Goal: Information Seeking & Learning: Compare options

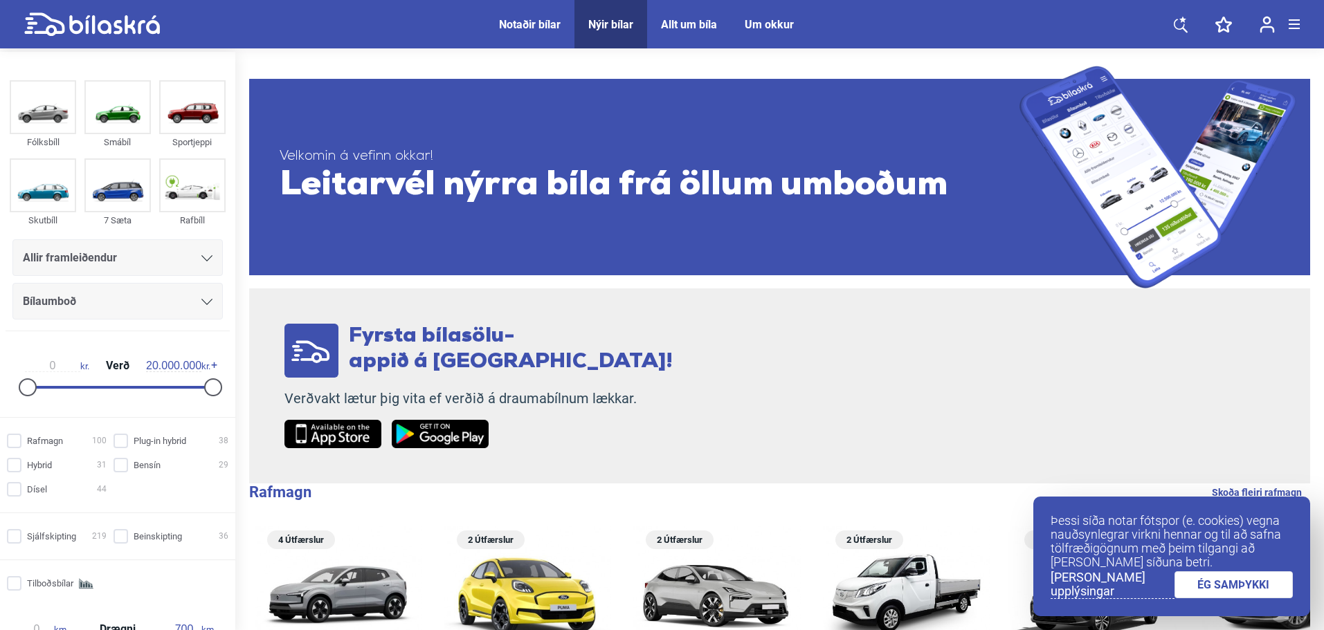
click at [448, 629] on div at bounding box center [527, 593] width 167 height 134
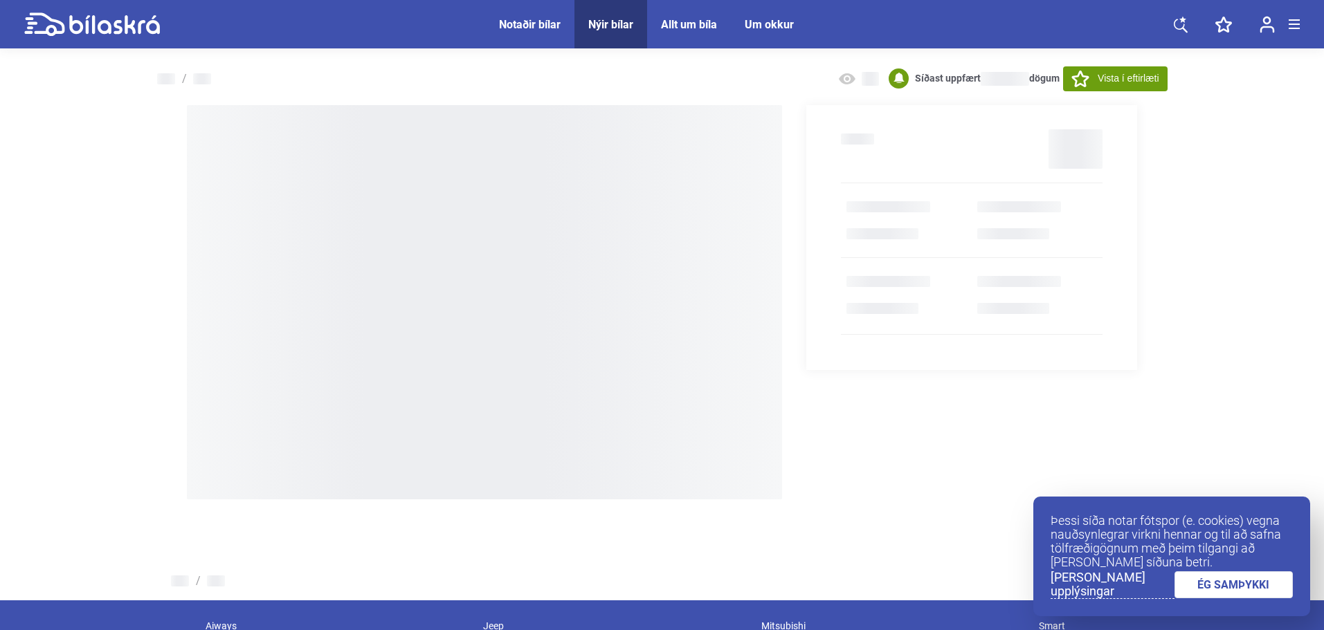
click at [97, 15] on icon at bounding box center [92, 24] width 136 height 24
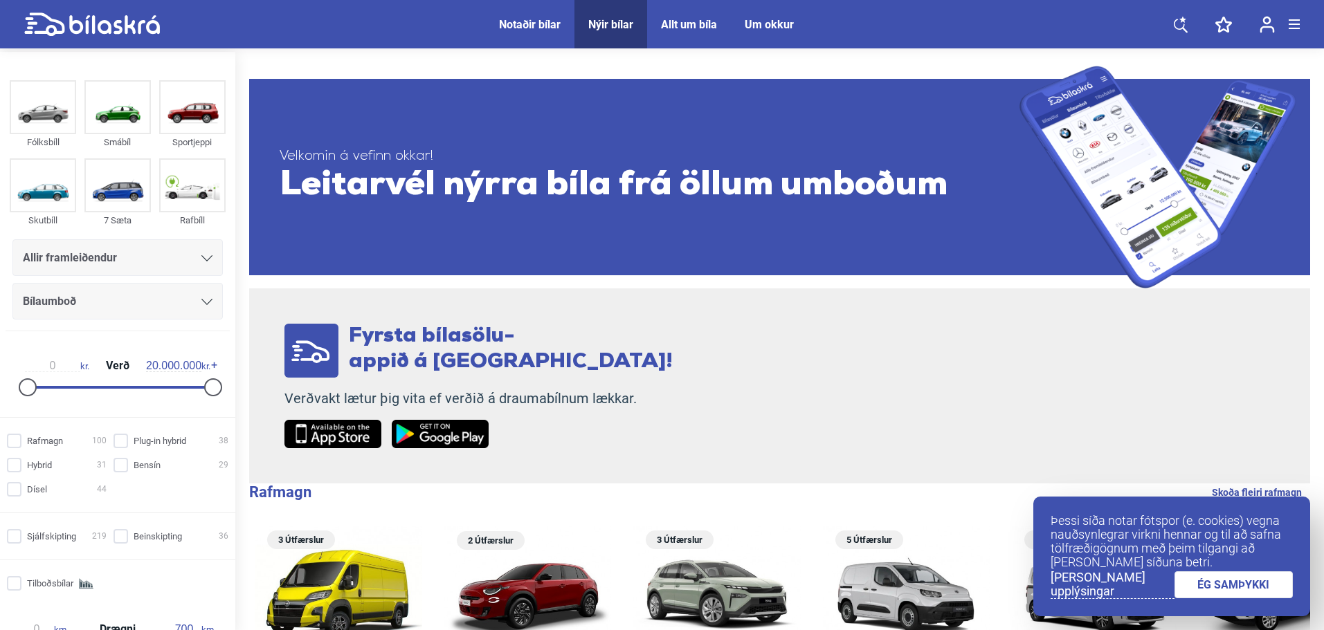
click at [103, 257] on span "Allir framleiðendur" at bounding box center [70, 257] width 94 height 19
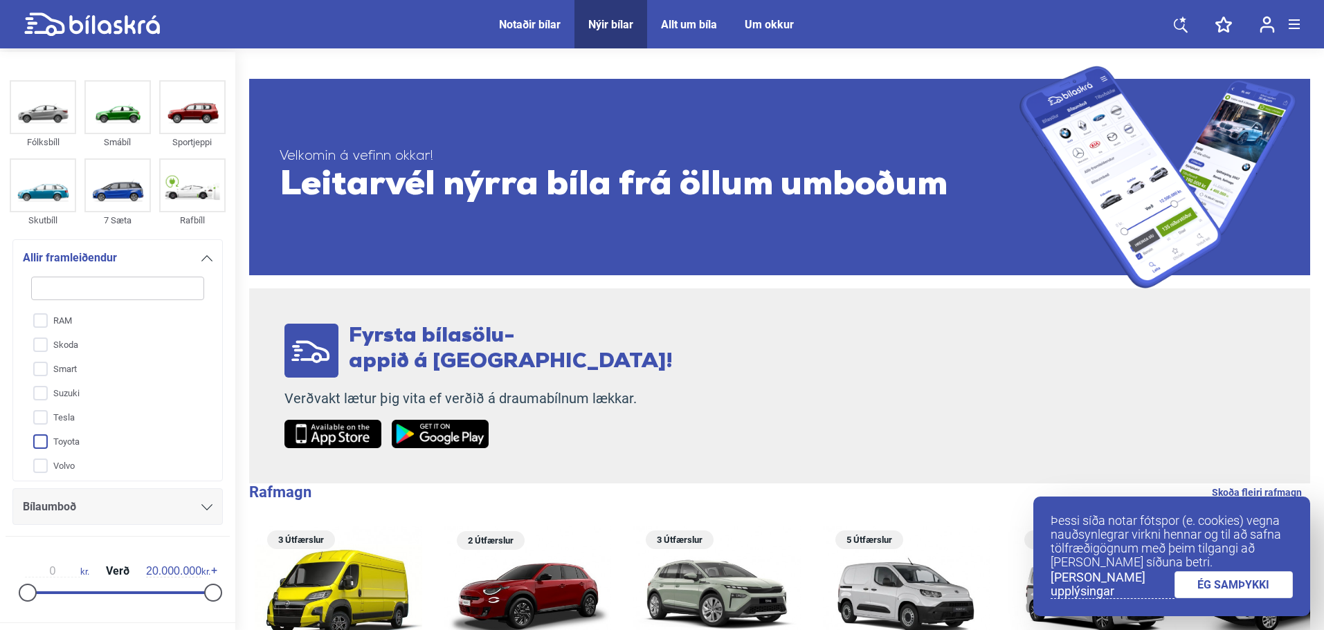
scroll to position [561, 0]
click at [86, 428] on input "Volvo" at bounding box center [108, 437] width 174 height 24
checkbox input "true"
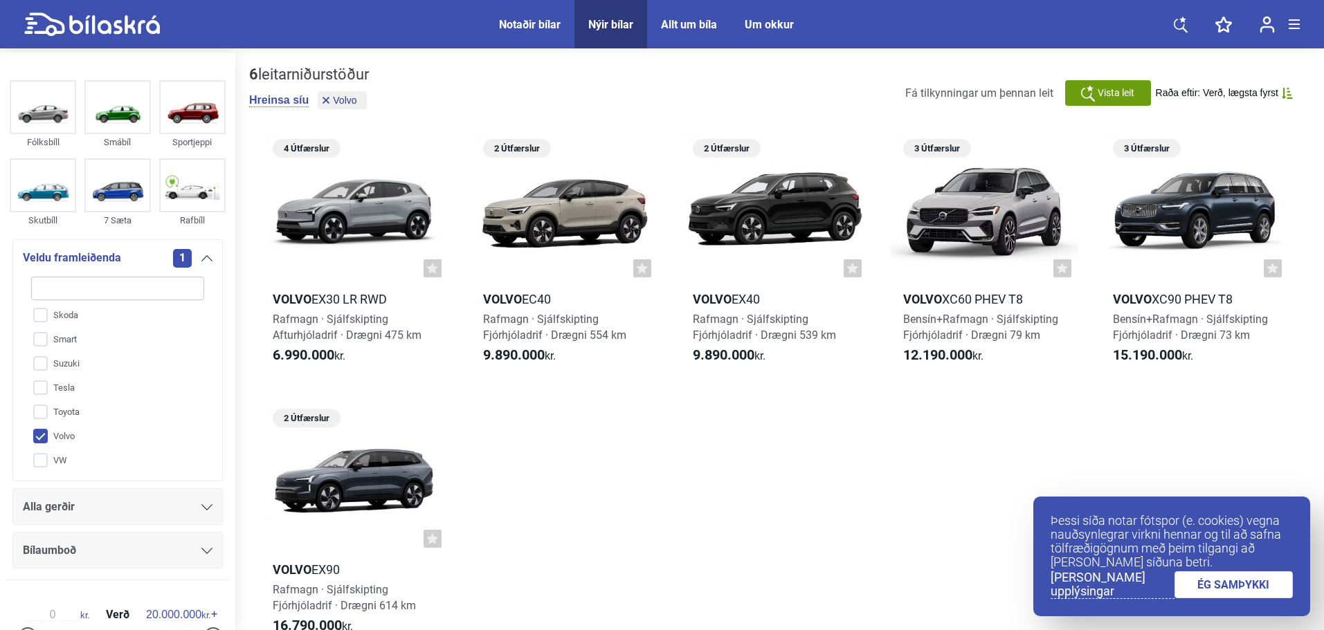
click at [101, 492] on div "Alla gerðir" at bounding box center [117, 507] width 210 height 37
click at [100, 495] on div "Alla gerðir" at bounding box center [117, 507] width 210 height 37
click at [104, 509] on div "Alla gerðir" at bounding box center [118, 507] width 190 height 19
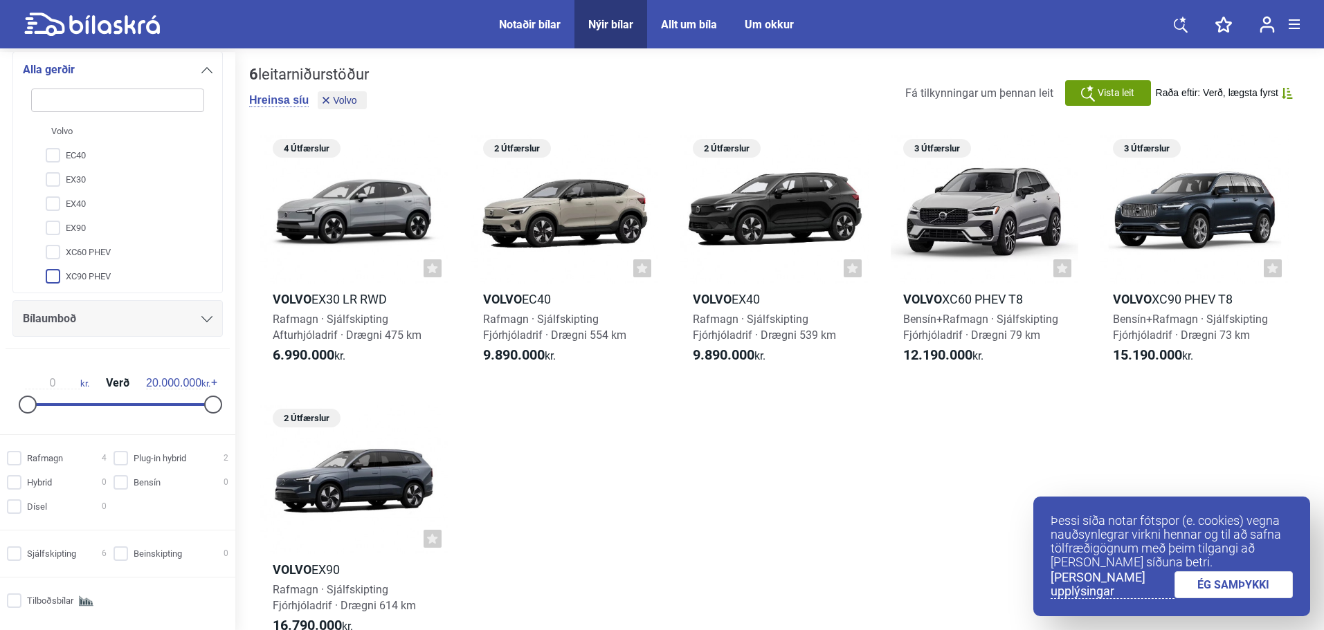
click at [104, 275] on input "XC90 PHEV" at bounding box center [108, 277] width 174 height 24
checkbox input "true"
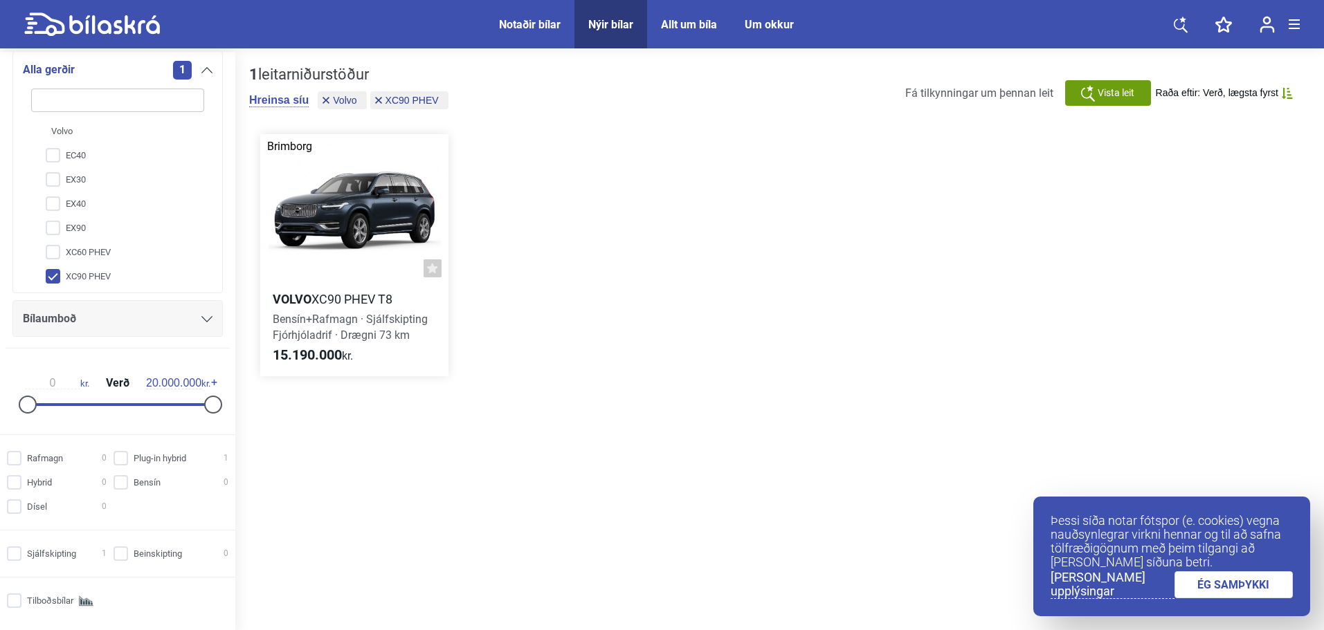
click at [331, 241] on div at bounding box center [354, 209] width 188 height 150
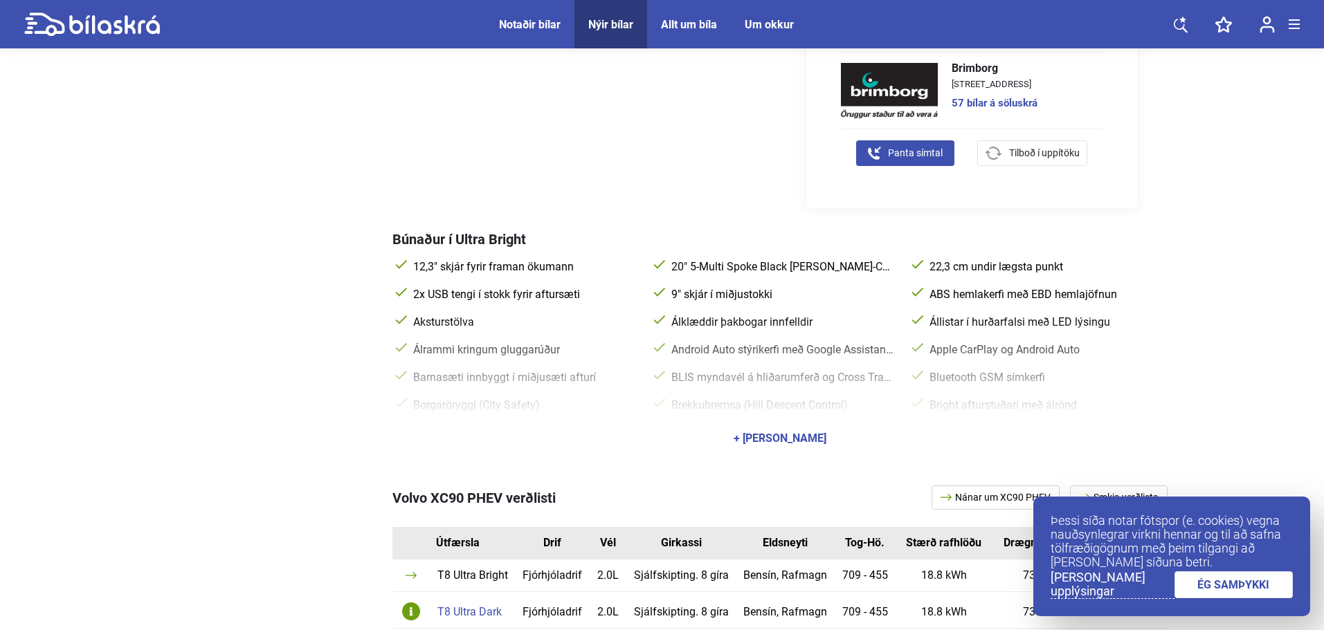
scroll to position [692, 0]
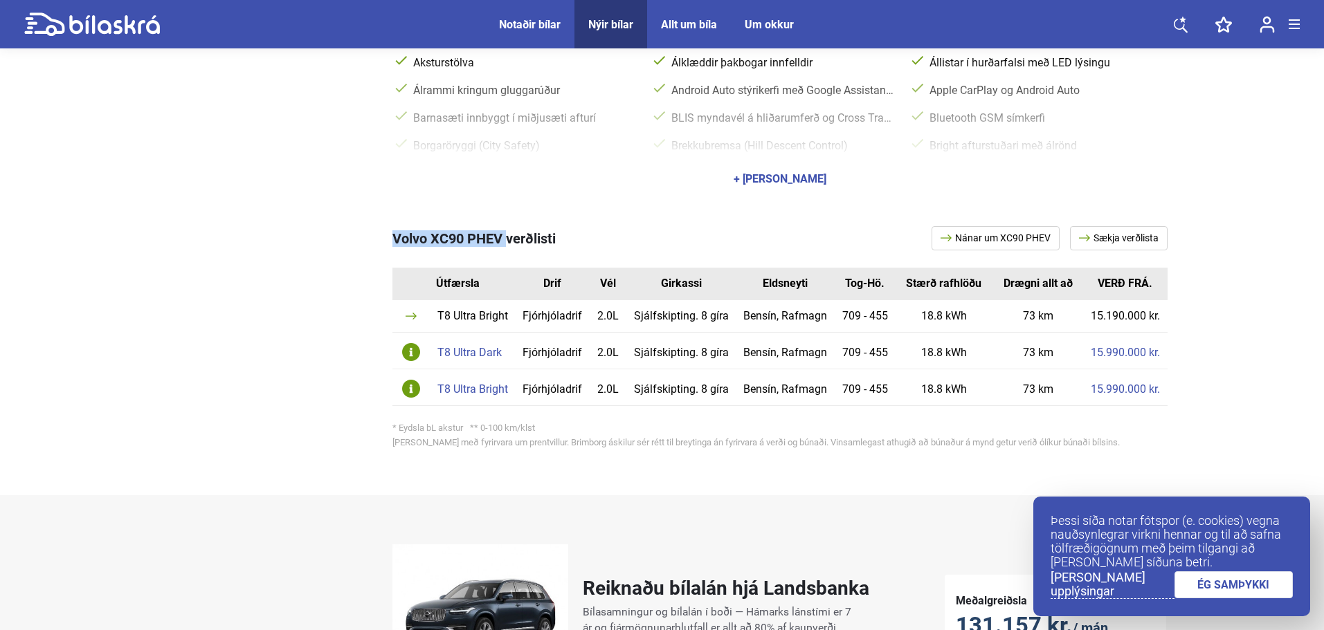
copy span "Volvo XC90 PHEV"
drag, startPoint x: 396, startPoint y: 235, endPoint x: 505, endPoint y: 246, distance: 109.9
click at [505, 246] on span "Volvo XC90 PHEV verðlisti" at bounding box center [473, 238] width 163 height 17
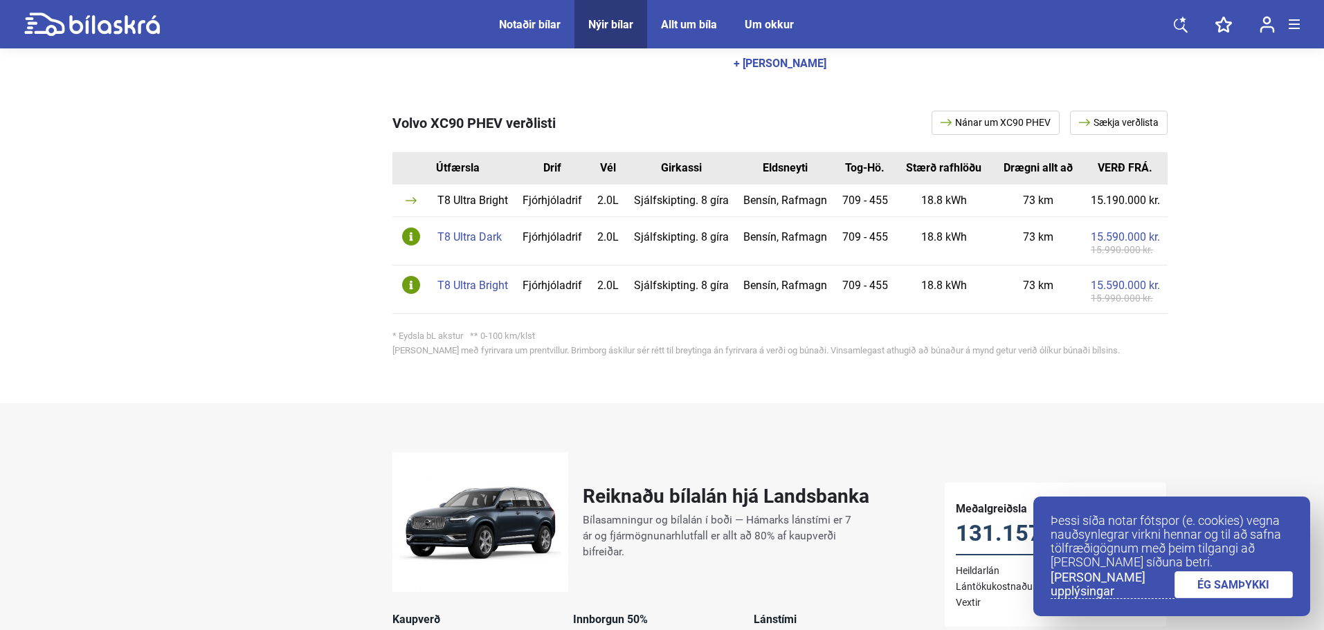
click at [481, 235] on div "T8 Ultra Dark" at bounding box center [472, 237] width 71 height 11
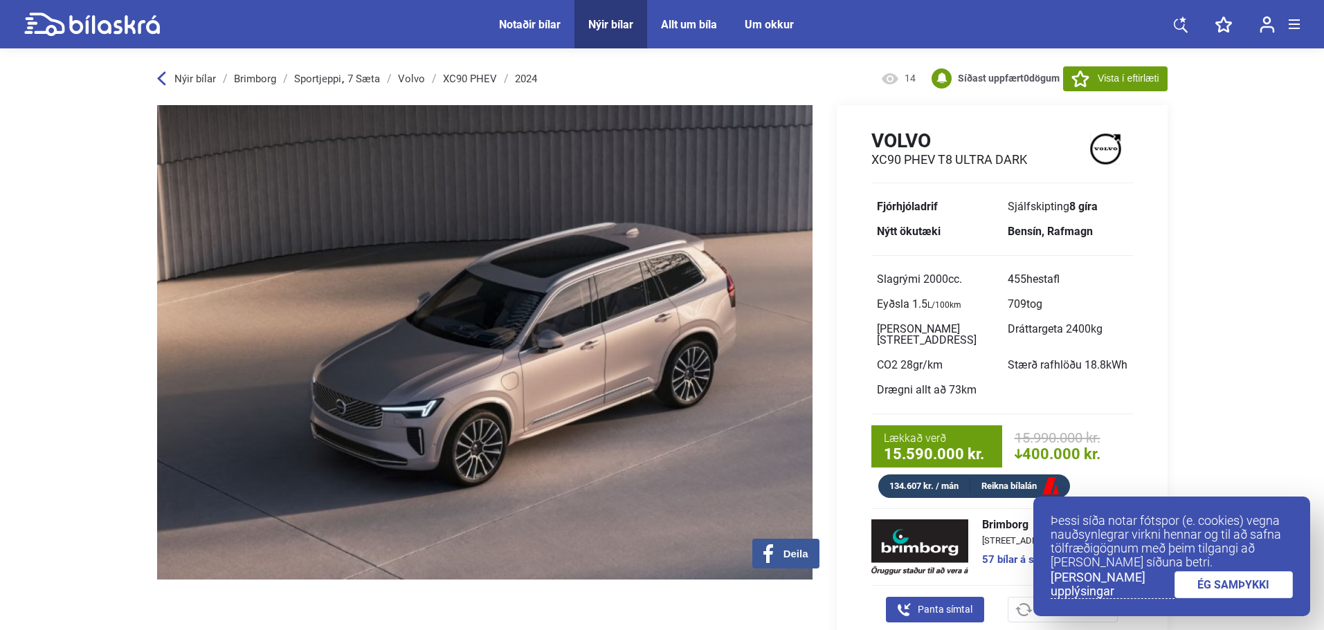
click at [403, 80] on link "Volvo" at bounding box center [411, 78] width 27 height 11
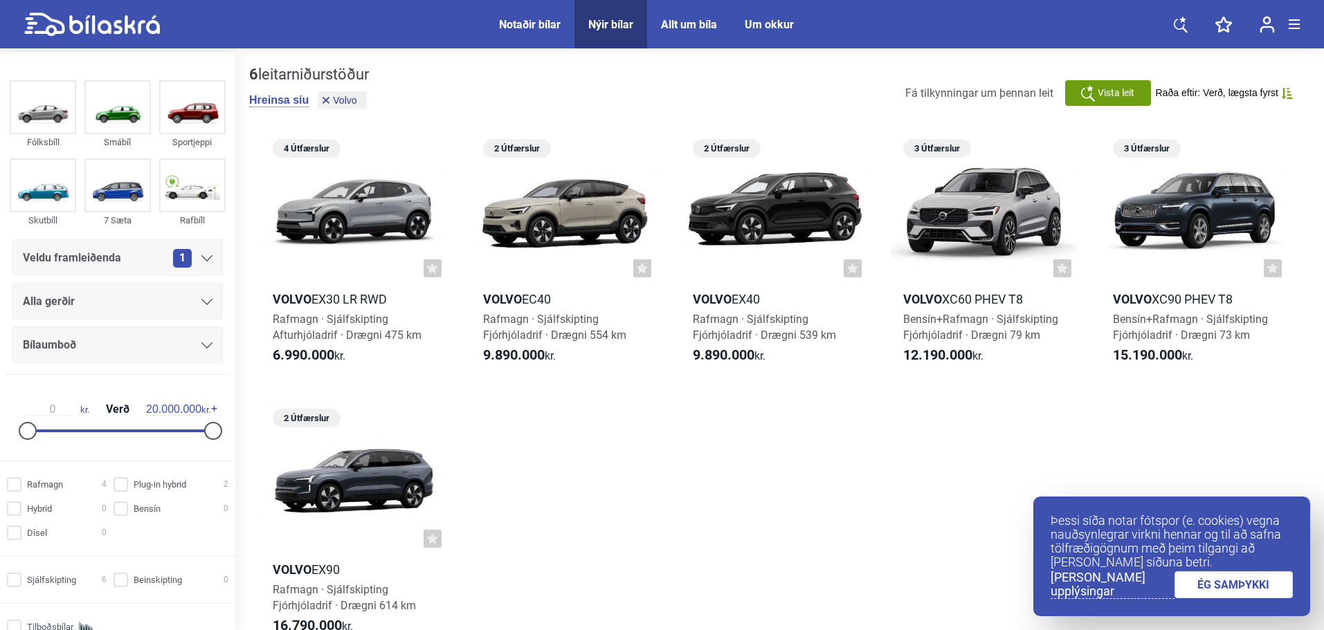
click at [144, 300] on div "Alla gerðir" at bounding box center [118, 301] width 190 height 19
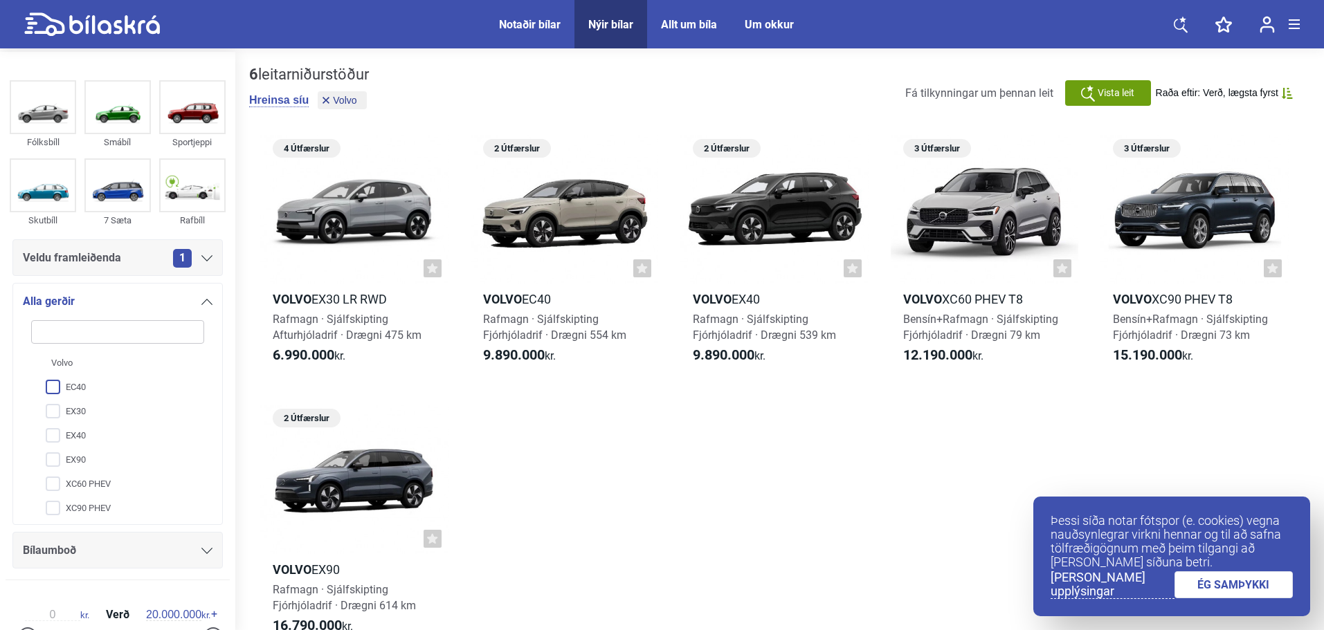
click at [83, 382] on input "EC40" at bounding box center [108, 388] width 174 height 24
checkbox input "true"
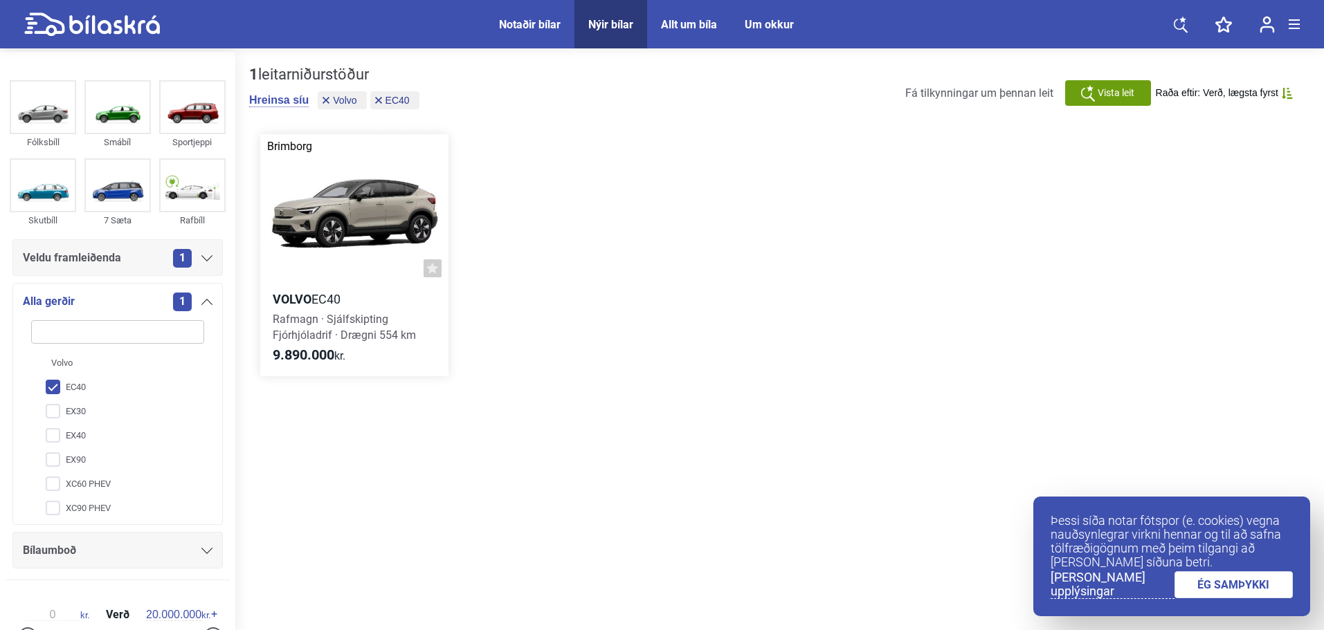
click at [339, 217] on div at bounding box center [354, 209] width 188 height 150
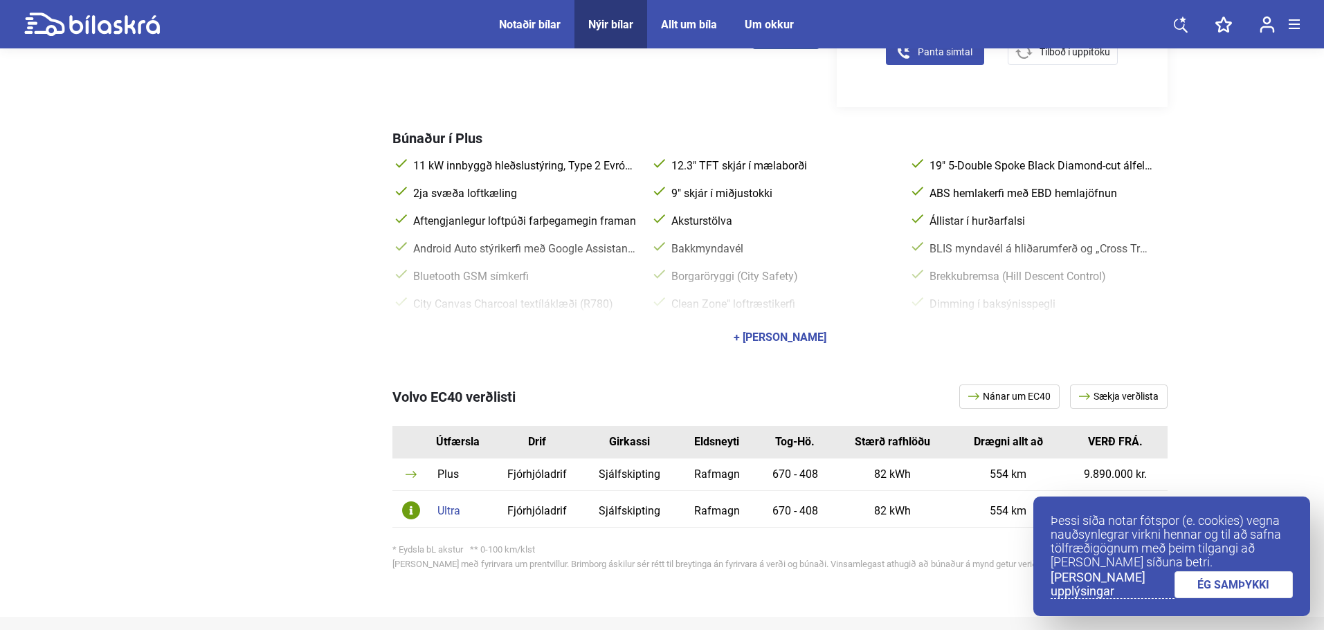
scroll to position [576, 0]
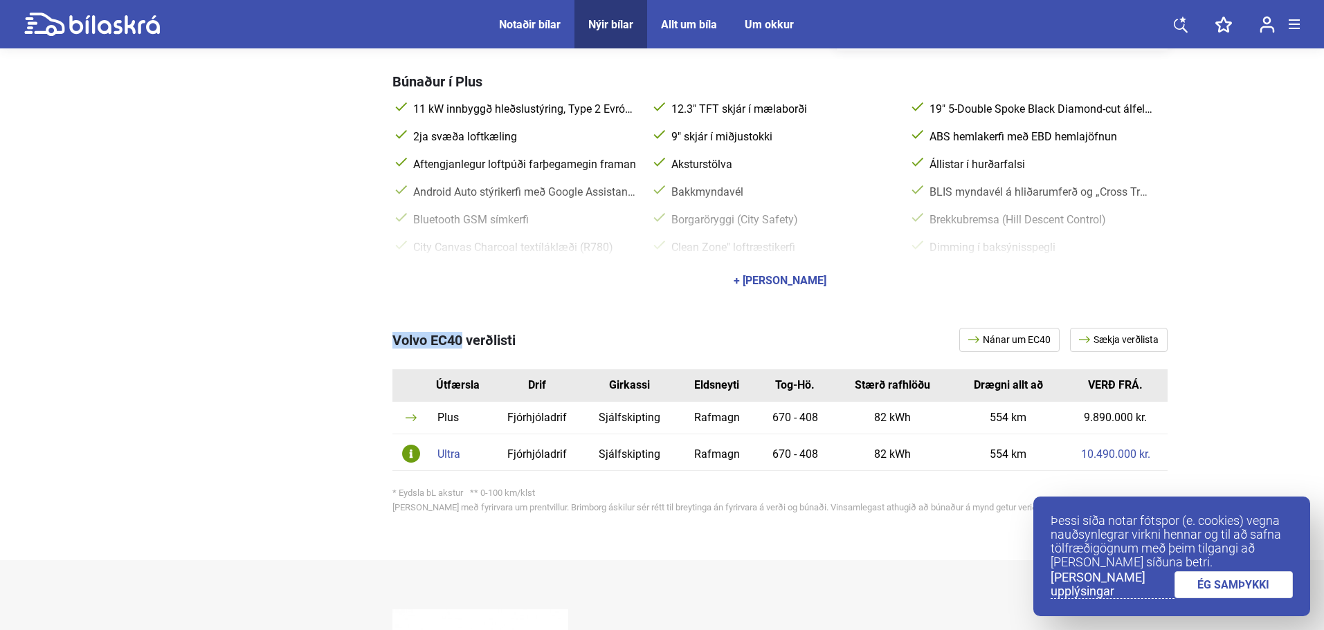
copy span "Volvo EC40"
drag, startPoint x: 392, startPoint y: 331, endPoint x: 463, endPoint y: 334, distance: 70.7
click at [463, 334] on span "Volvo EC40 verðlisti" at bounding box center [453, 340] width 123 height 17
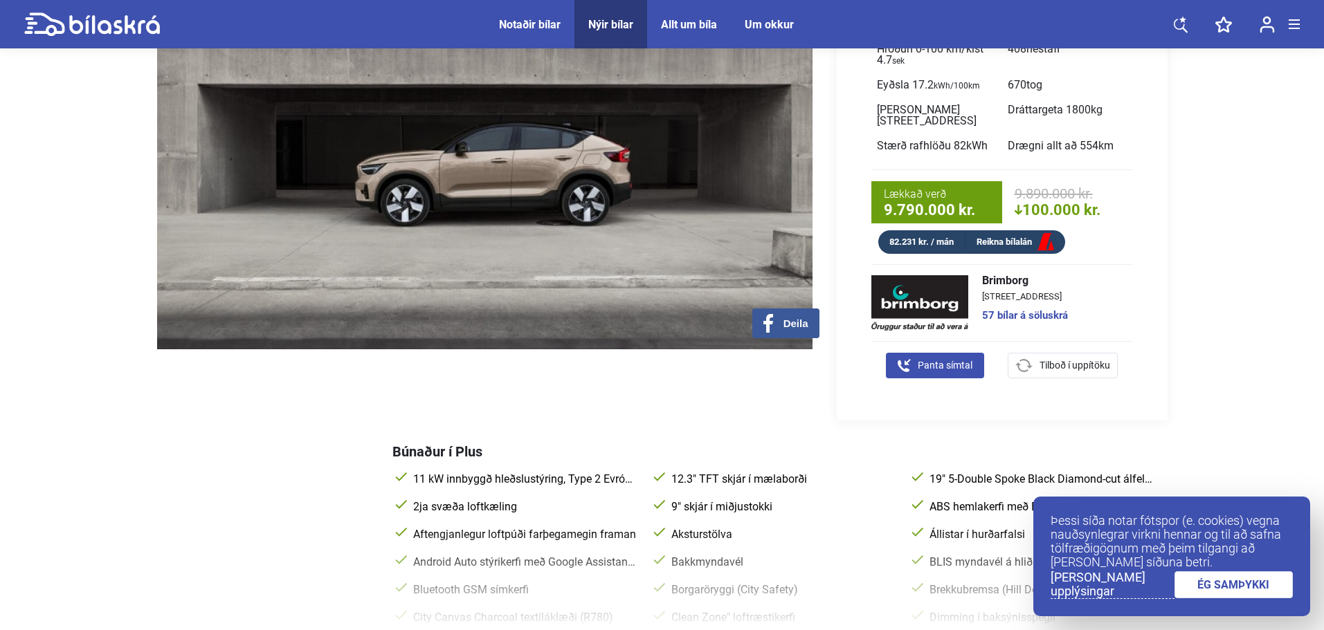
scroll to position [692, 0]
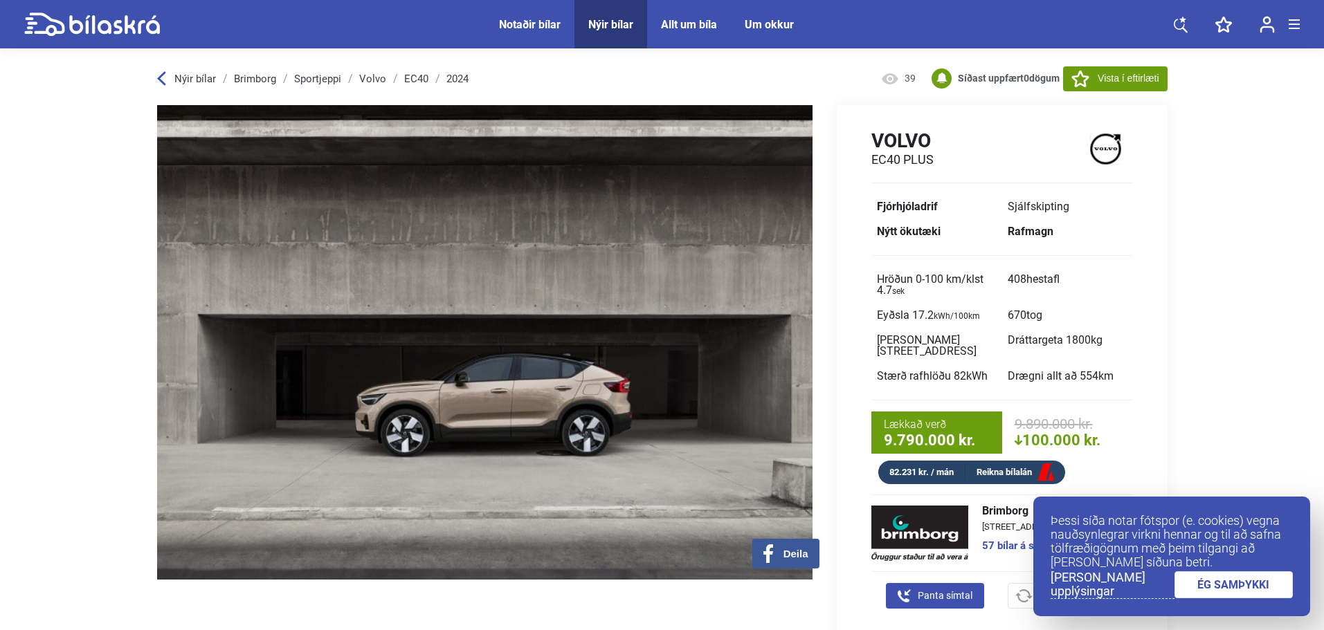
click at [372, 75] on link "Volvo" at bounding box center [372, 78] width 27 height 11
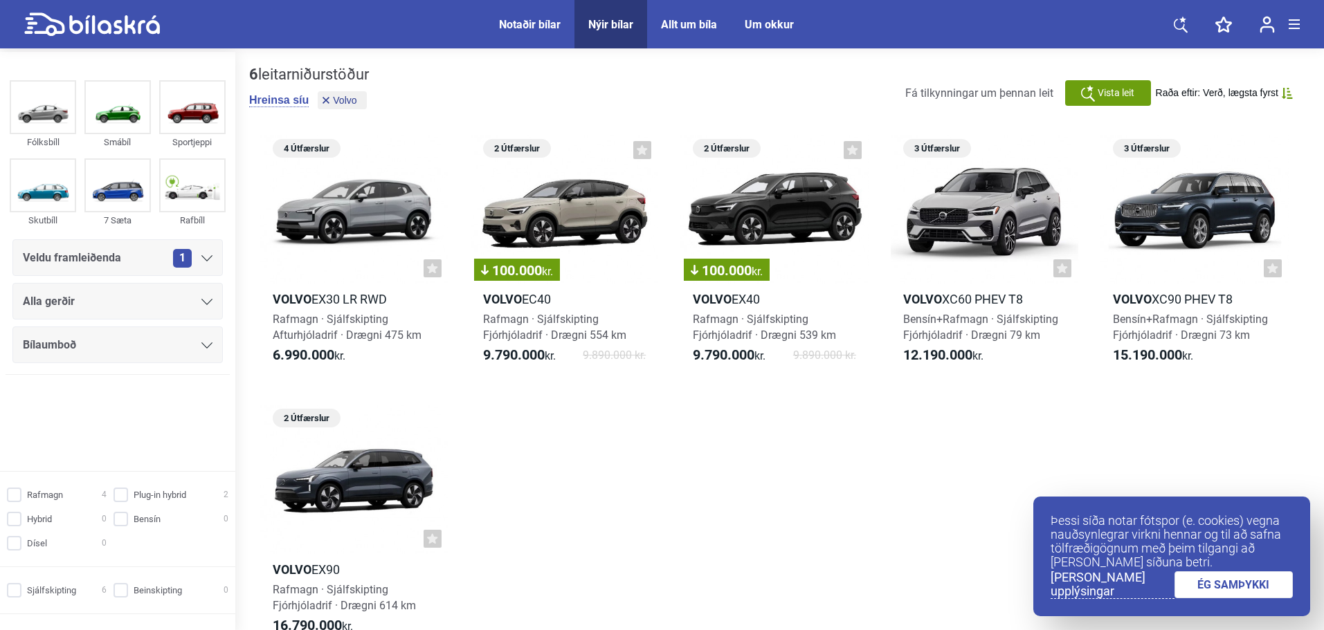
click at [152, 309] on div "Alla gerðir" at bounding box center [118, 301] width 190 height 19
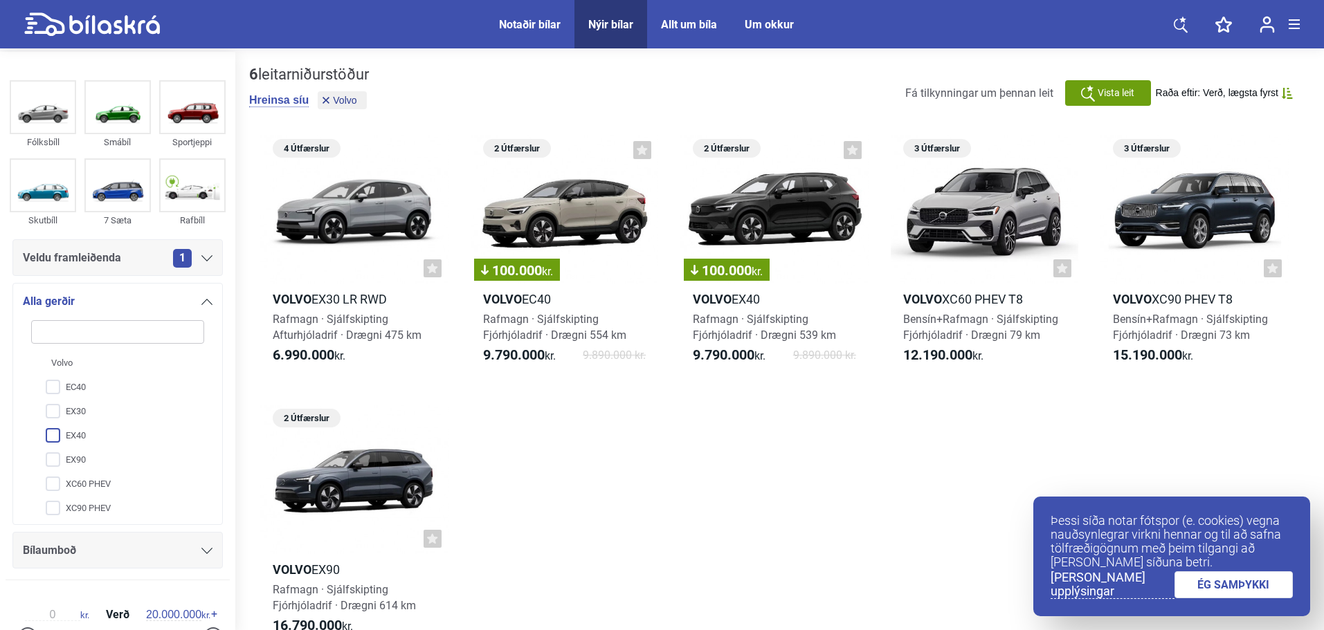
click at [109, 437] on input "EX40" at bounding box center [108, 436] width 174 height 24
checkbox input "true"
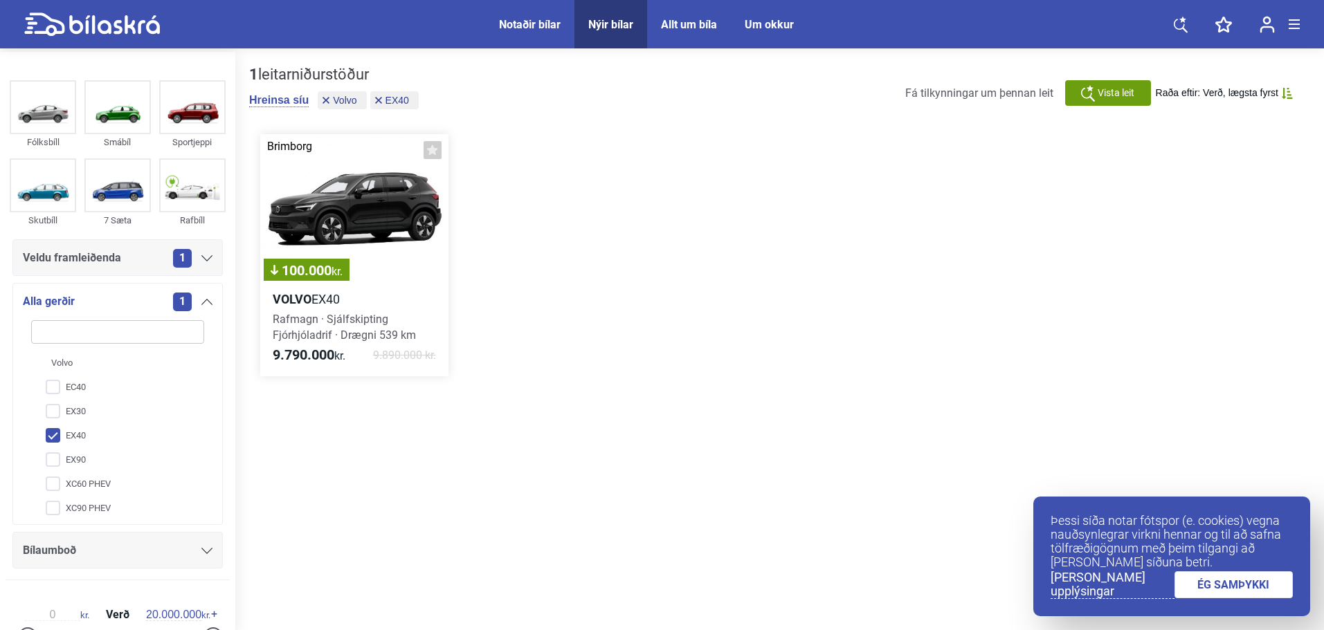
click at [381, 233] on div "100.000 kr." at bounding box center [354, 209] width 188 height 150
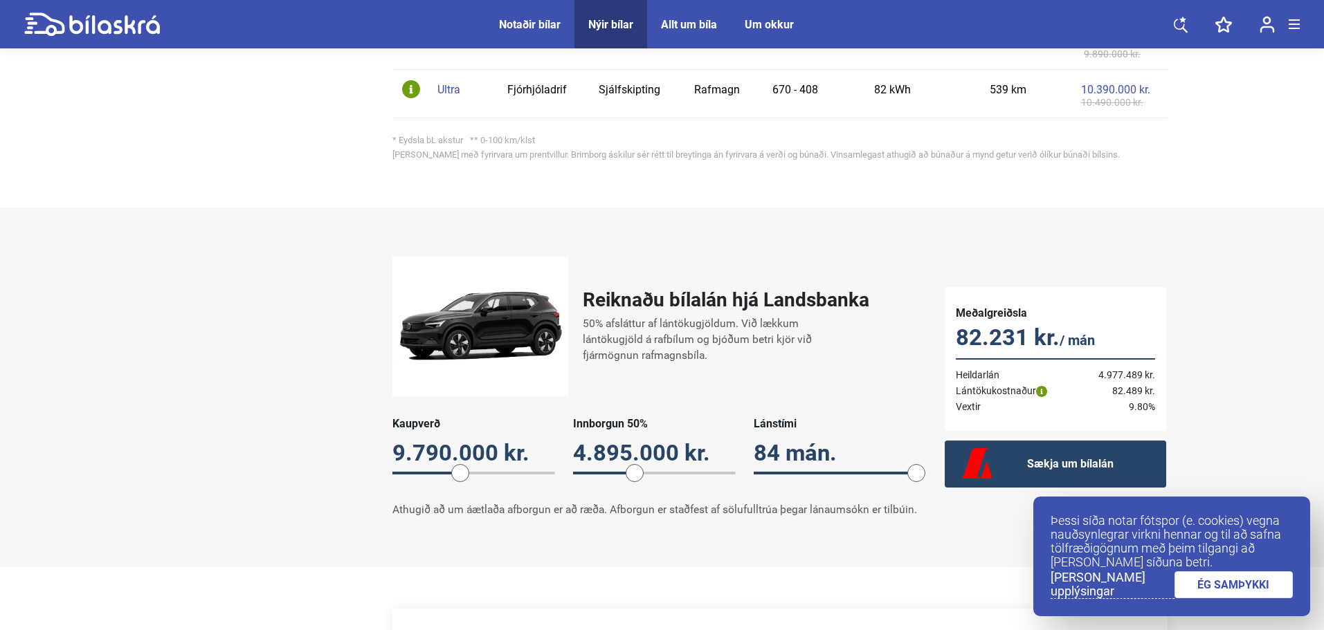
scroll to position [808, 0]
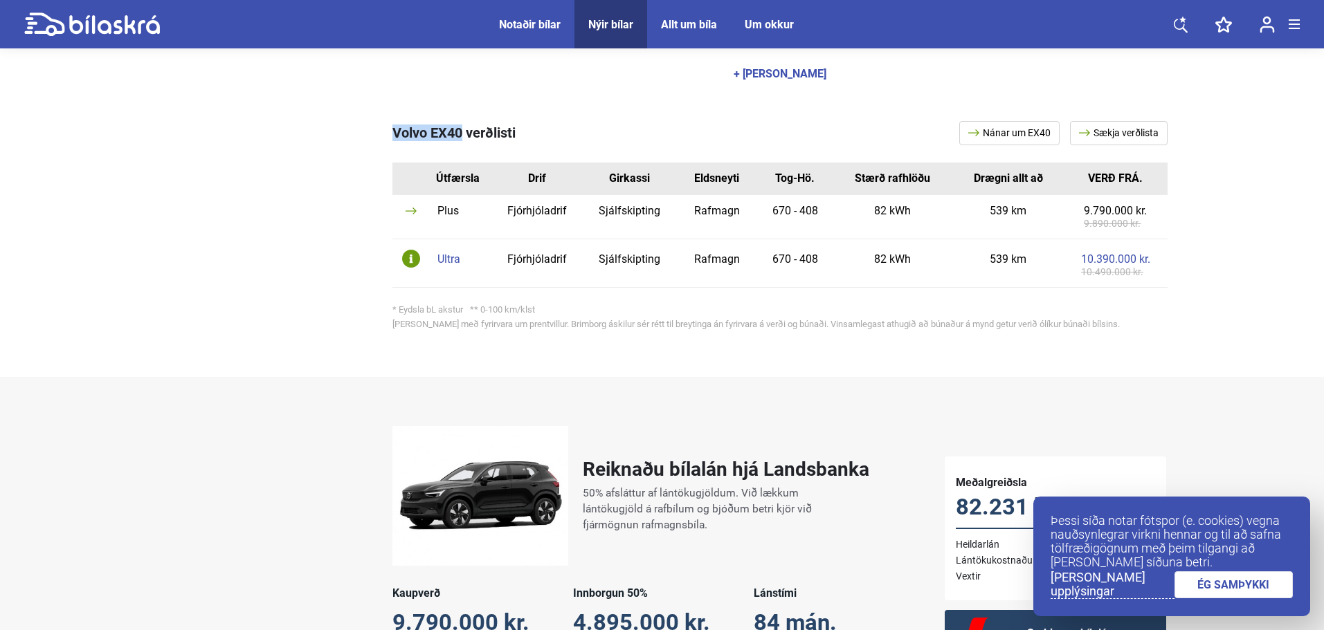
drag, startPoint x: 391, startPoint y: 115, endPoint x: 462, endPoint y: 113, distance: 70.6
click at [462, 113] on div "Volvo EX40 verðlisti Nánar um EX40 Sækja verðlista Útfærsla Drif Girkassi Eldsn…" at bounding box center [662, 228] width 1010 height 270
copy span "Volvo EX40"
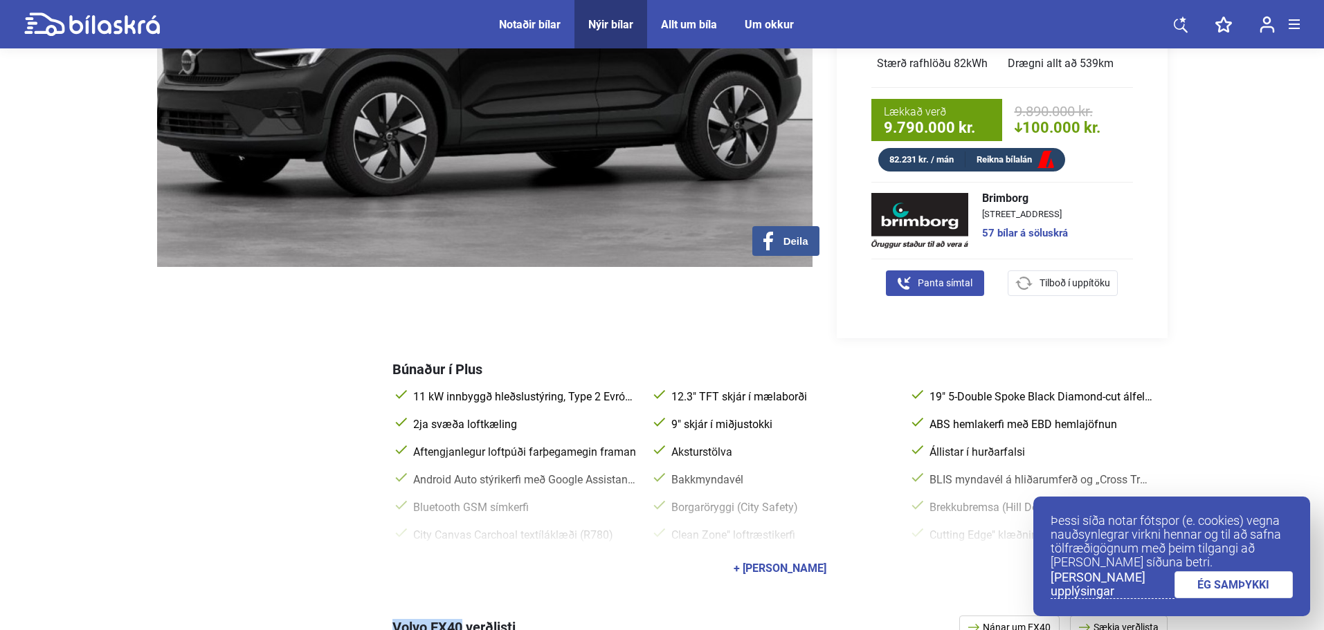
scroll to position [0, 0]
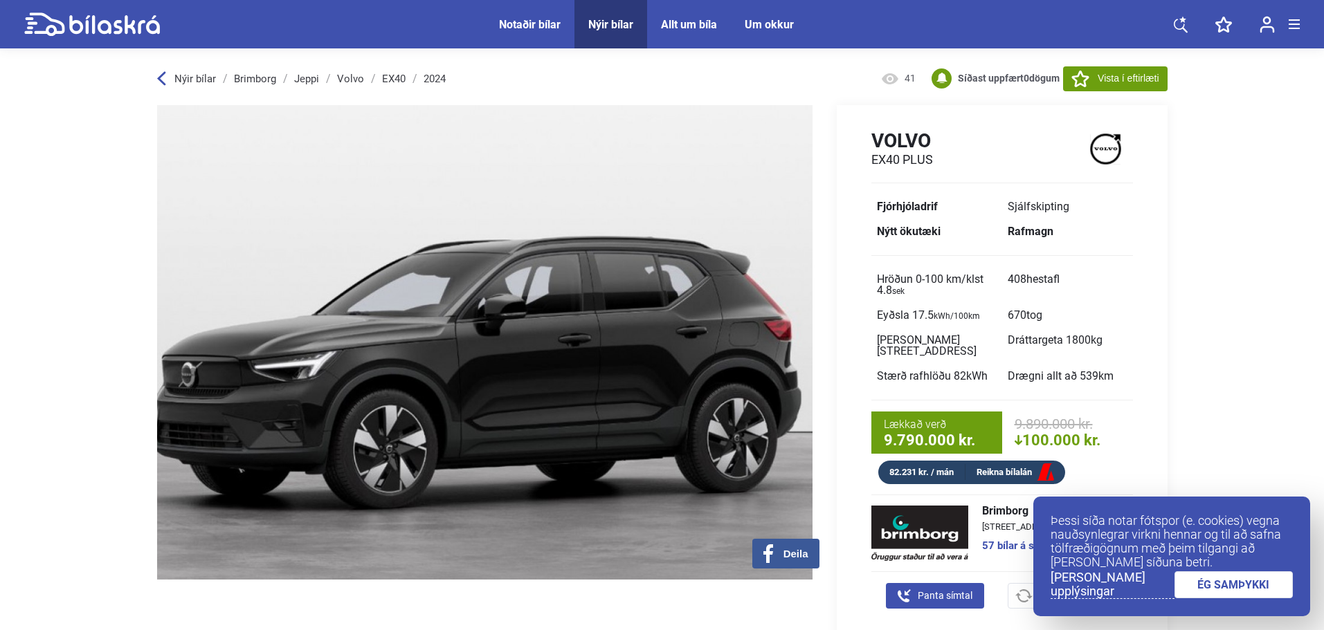
click at [341, 80] on link "Volvo" at bounding box center [350, 78] width 27 height 11
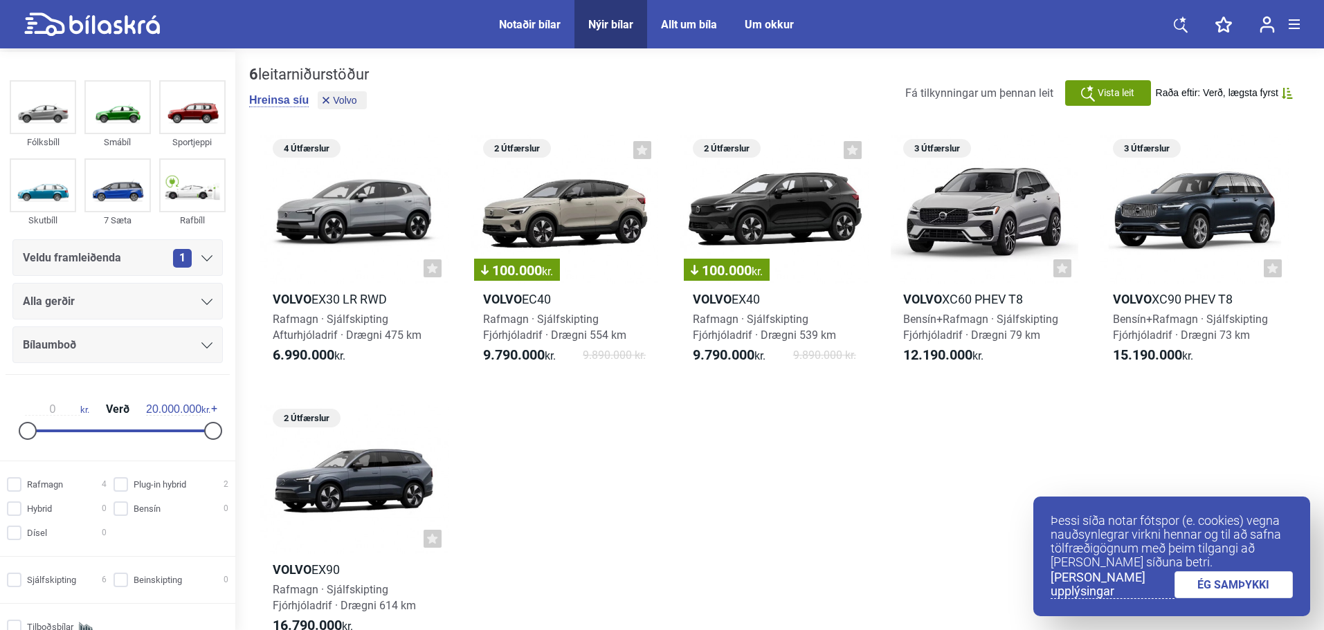
click at [100, 291] on div "Alla gerðir" at bounding box center [117, 301] width 210 height 37
click at [100, 297] on div "Alla gerðir" at bounding box center [118, 301] width 190 height 19
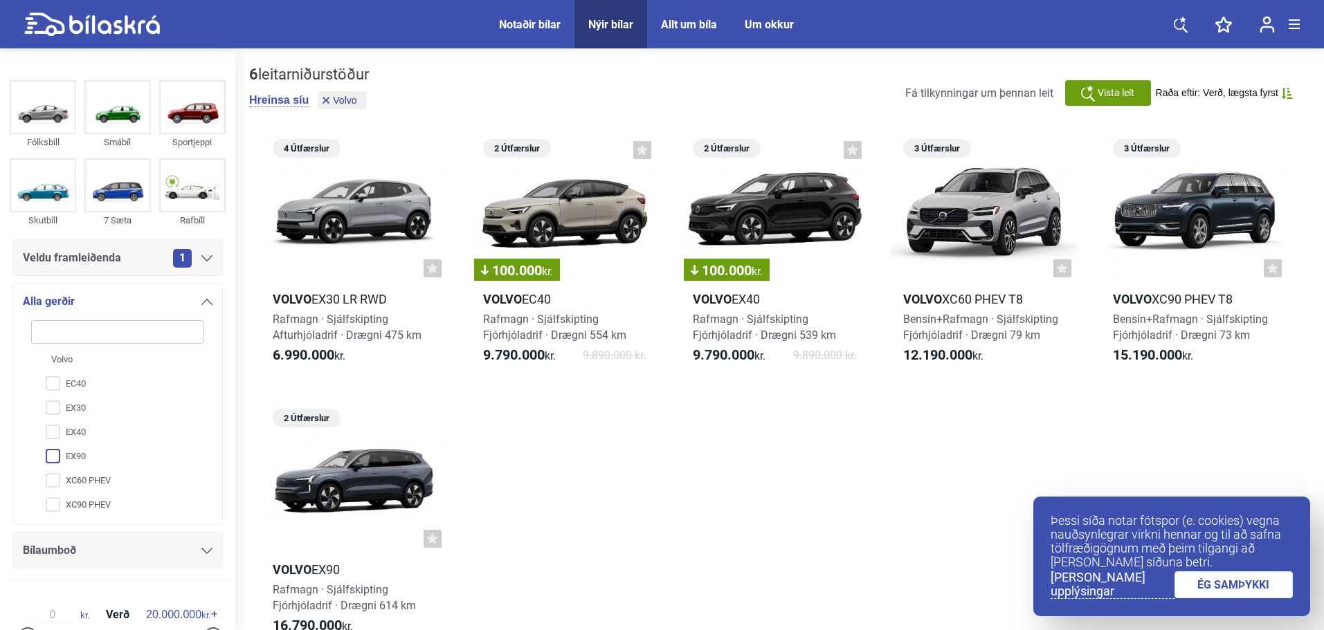
scroll to position [4, 0]
click at [84, 447] on input "EX90" at bounding box center [108, 456] width 174 height 24
checkbox input "true"
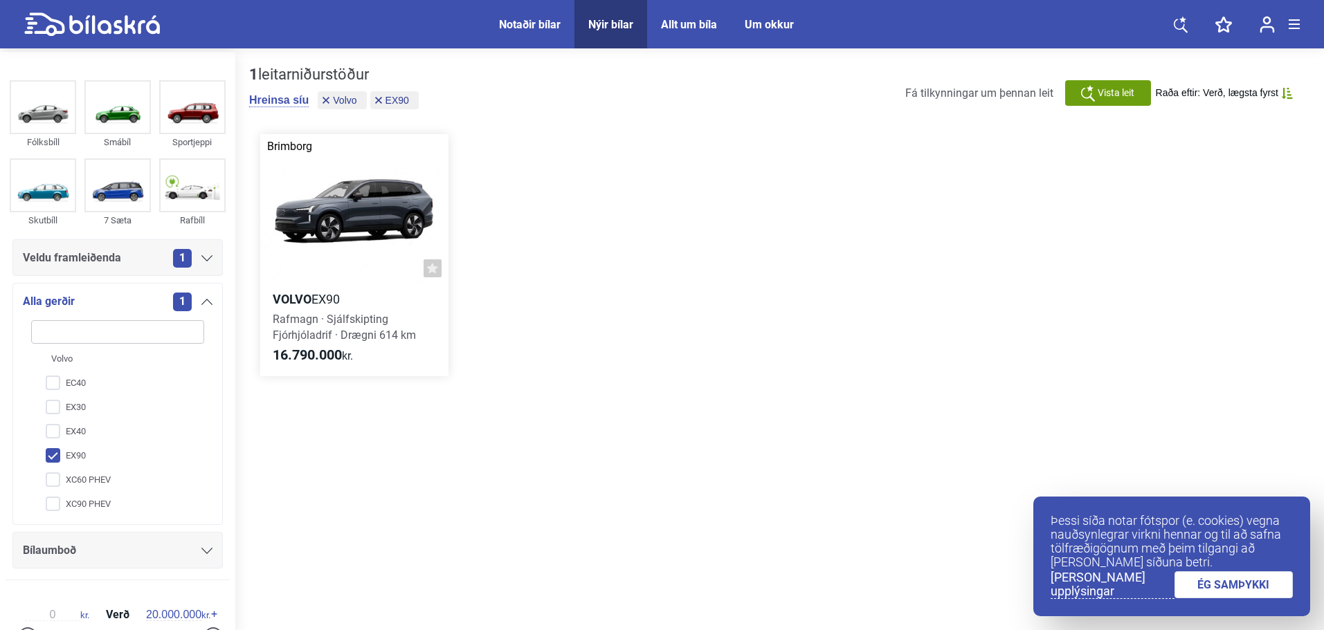
click at [374, 228] on div at bounding box center [354, 209] width 188 height 150
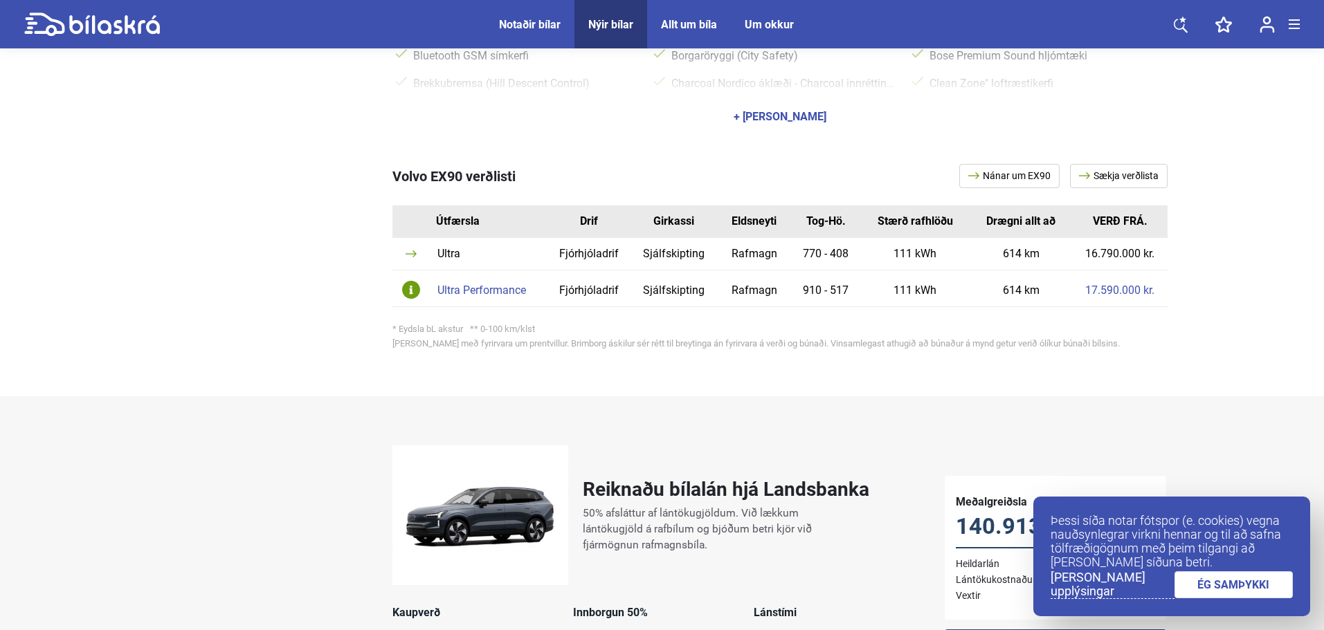
scroll to position [576, 0]
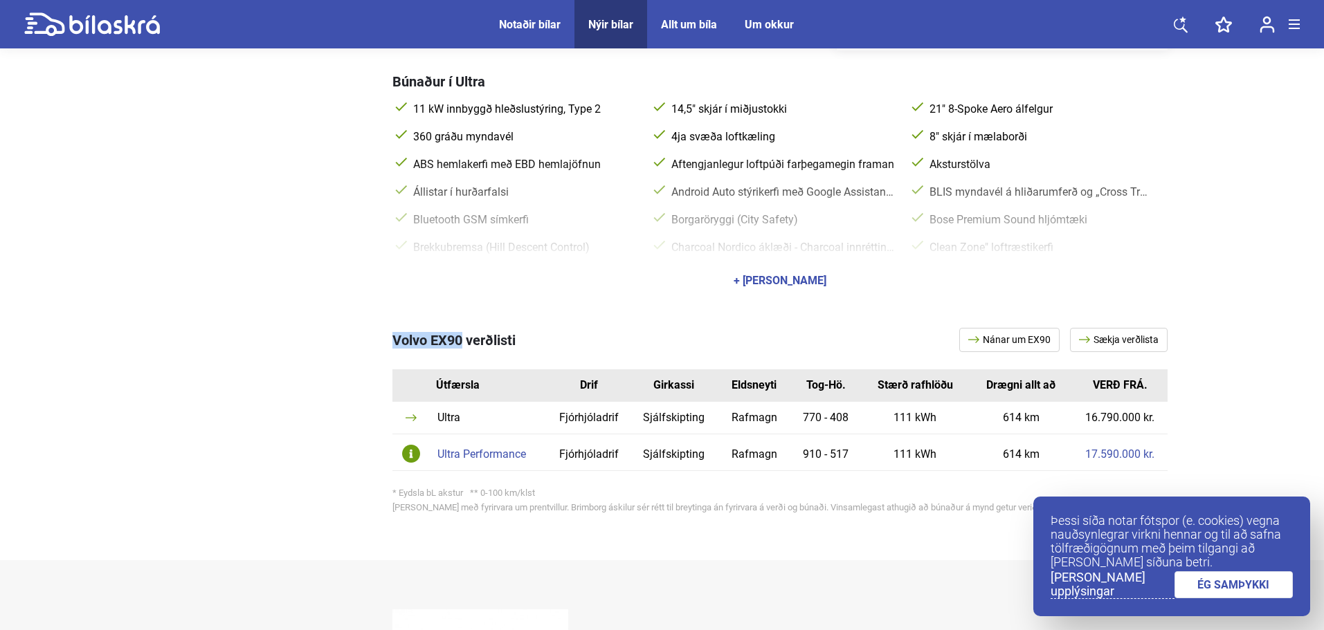
drag, startPoint x: 396, startPoint y: 326, endPoint x: 457, endPoint y: 290, distance: 70.7
click at [462, 332] on span "Volvo EX90 verðlisti" at bounding box center [453, 340] width 123 height 17
copy span "Volvo EX90"
click at [450, 449] on div "Ultra Performance" at bounding box center [488, 454] width 103 height 11
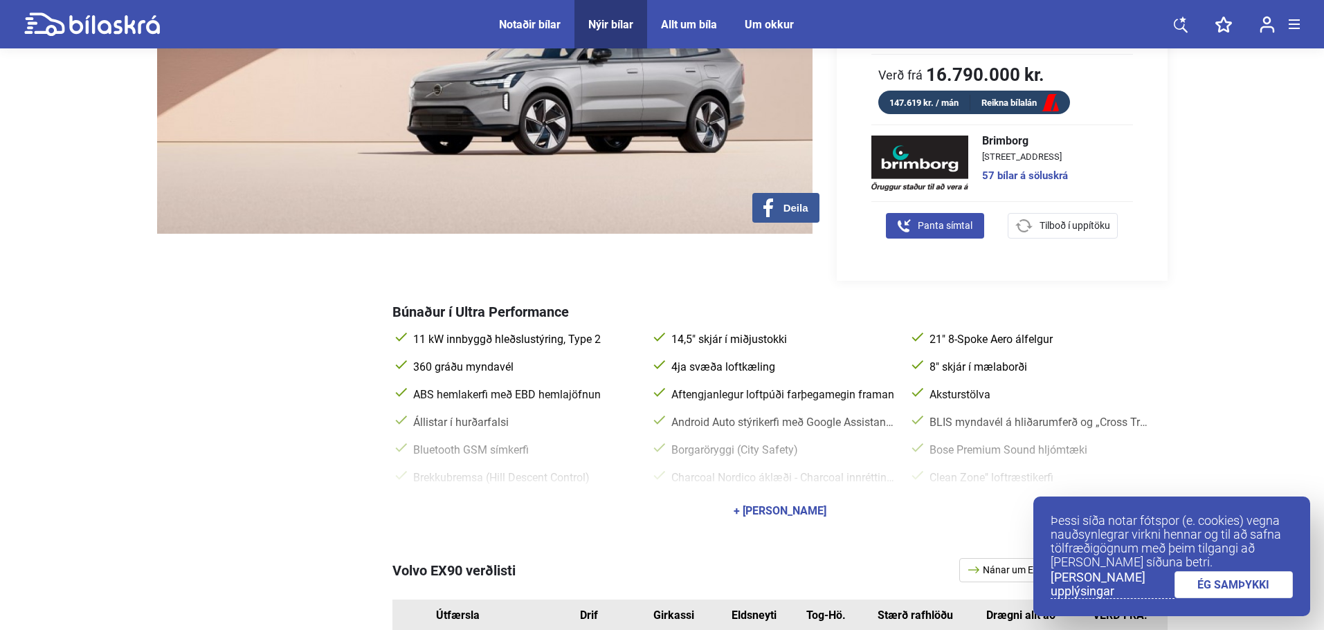
scroll to position [576, 0]
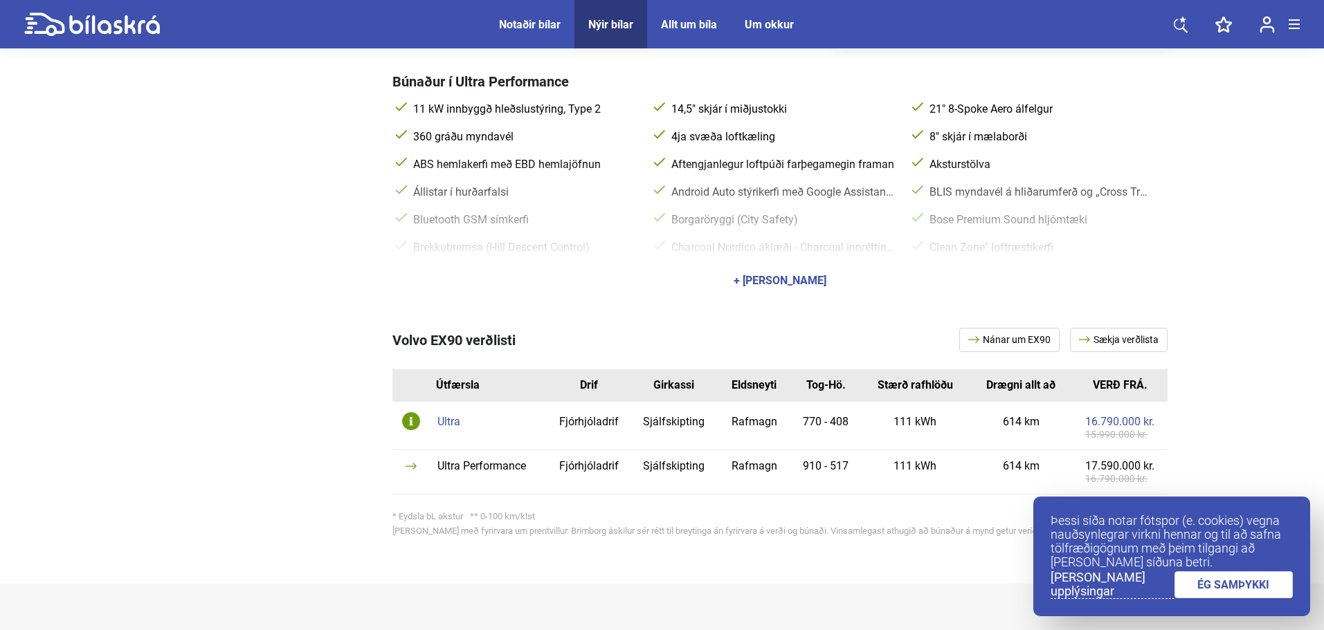
click at [452, 406] on td "Ultra" at bounding box center [488, 426] width 117 height 48
click at [452, 417] on div "Ultra" at bounding box center [488, 422] width 103 height 11
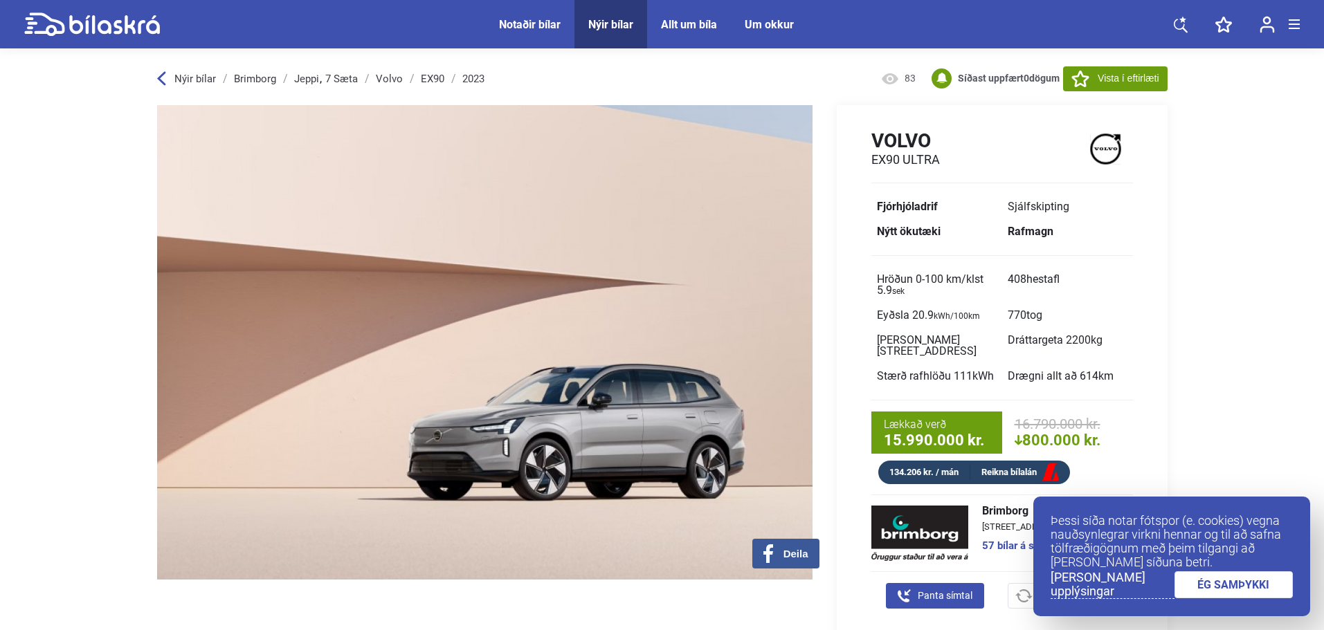
click at [1214, 586] on link "ÉG SAMÞYKKI" at bounding box center [1233, 585] width 119 height 27
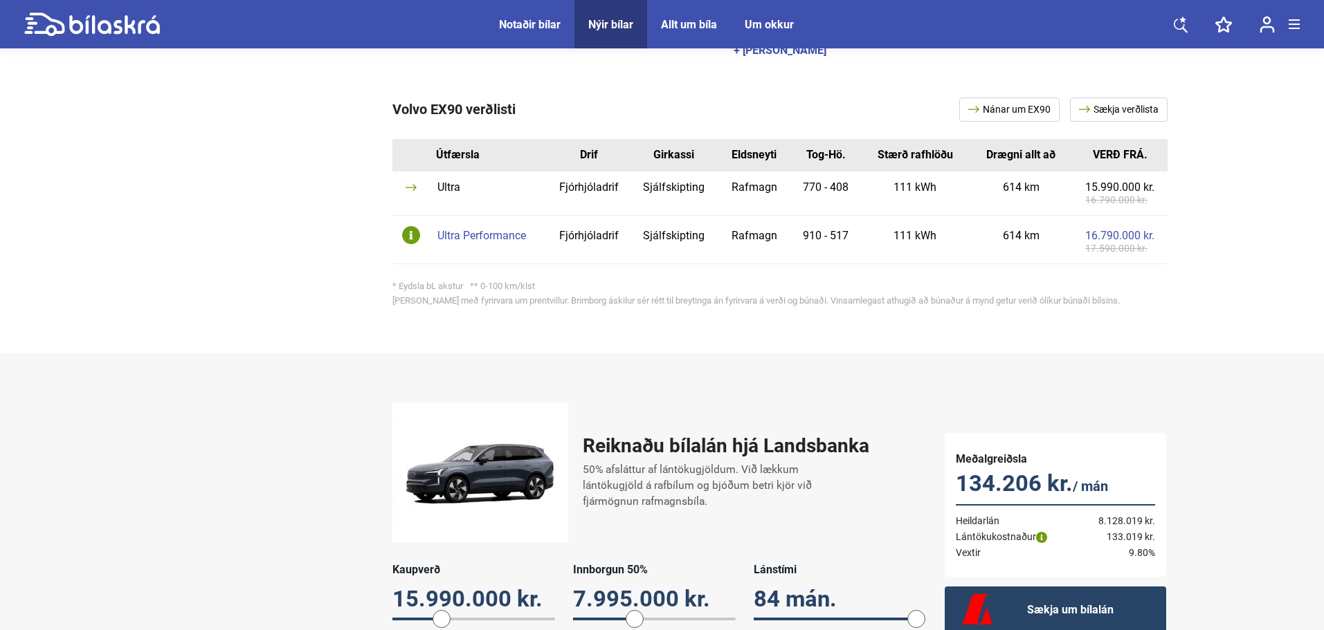
scroll to position [692, 0]
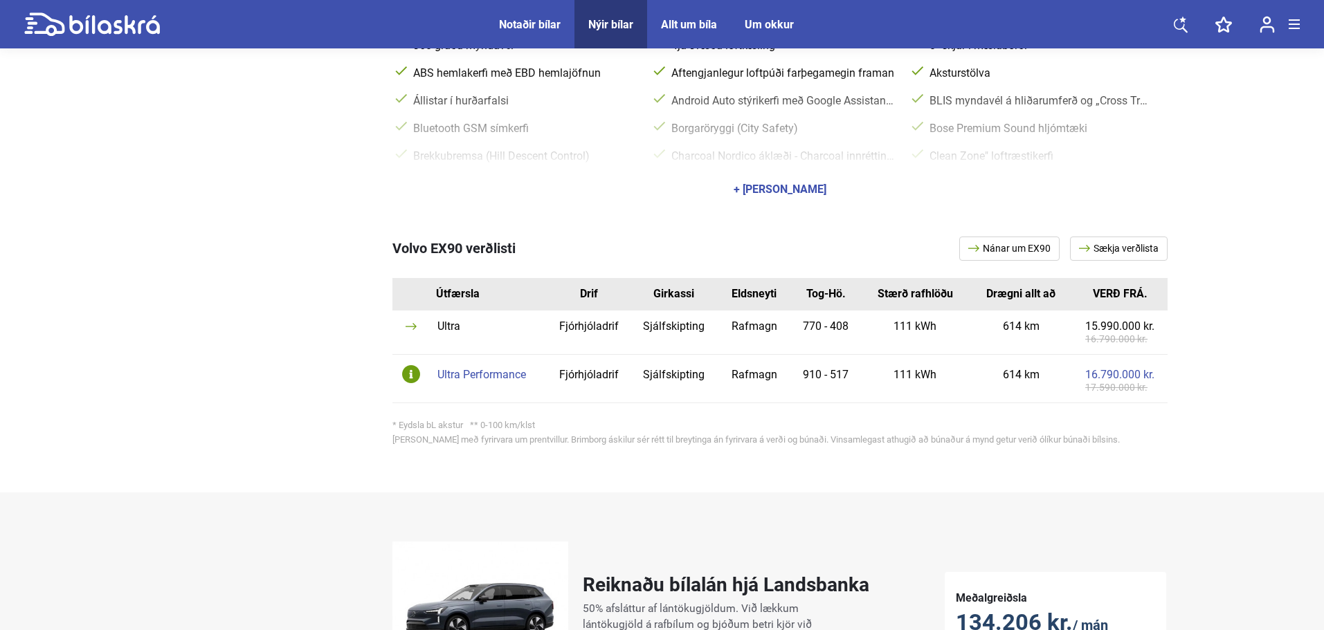
click at [504, 370] on div "Ultra Performance" at bounding box center [488, 375] width 103 height 11
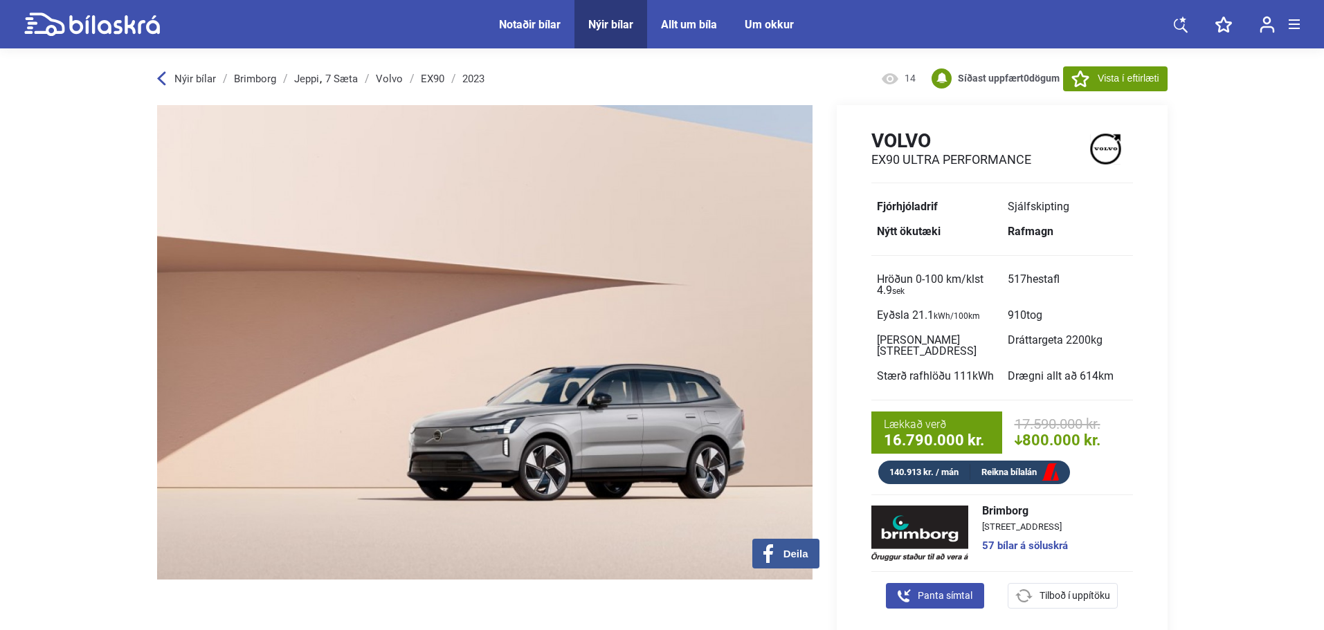
click at [397, 82] on link "Volvo" at bounding box center [389, 78] width 27 height 11
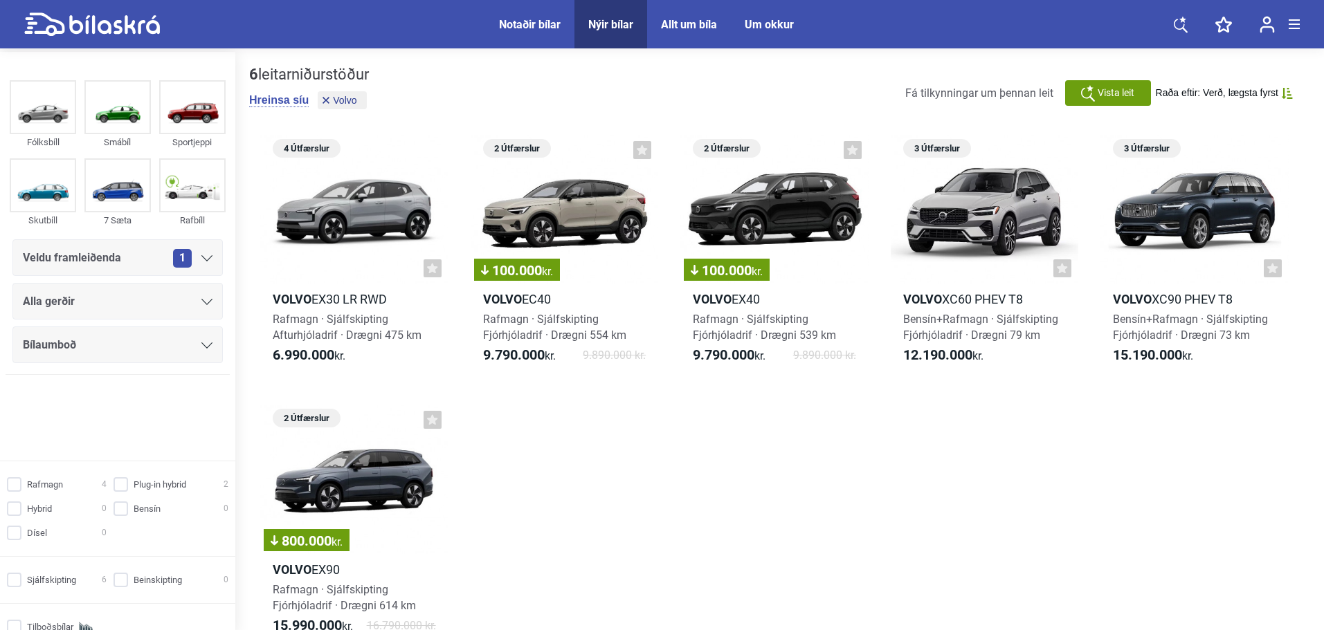
click at [142, 314] on div "Alla gerðir" at bounding box center [117, 301] width 210 height 37
click at [142, 311] on div "Alla gerðir" at bounding box center [118, 301] width 190 height 19
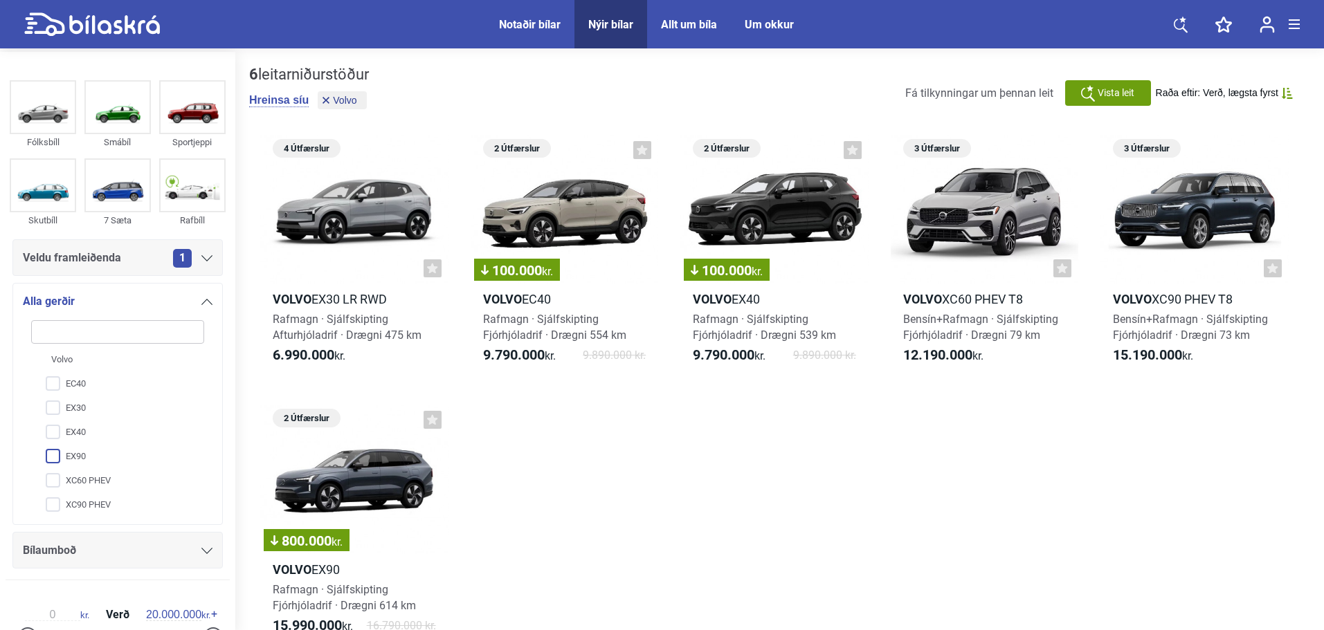
scroll to position [4, 0]
click at [106, 495] on input "XC90 PHEV" at bounding box center [108, 505] width 174 height 24
checkbox input "true"
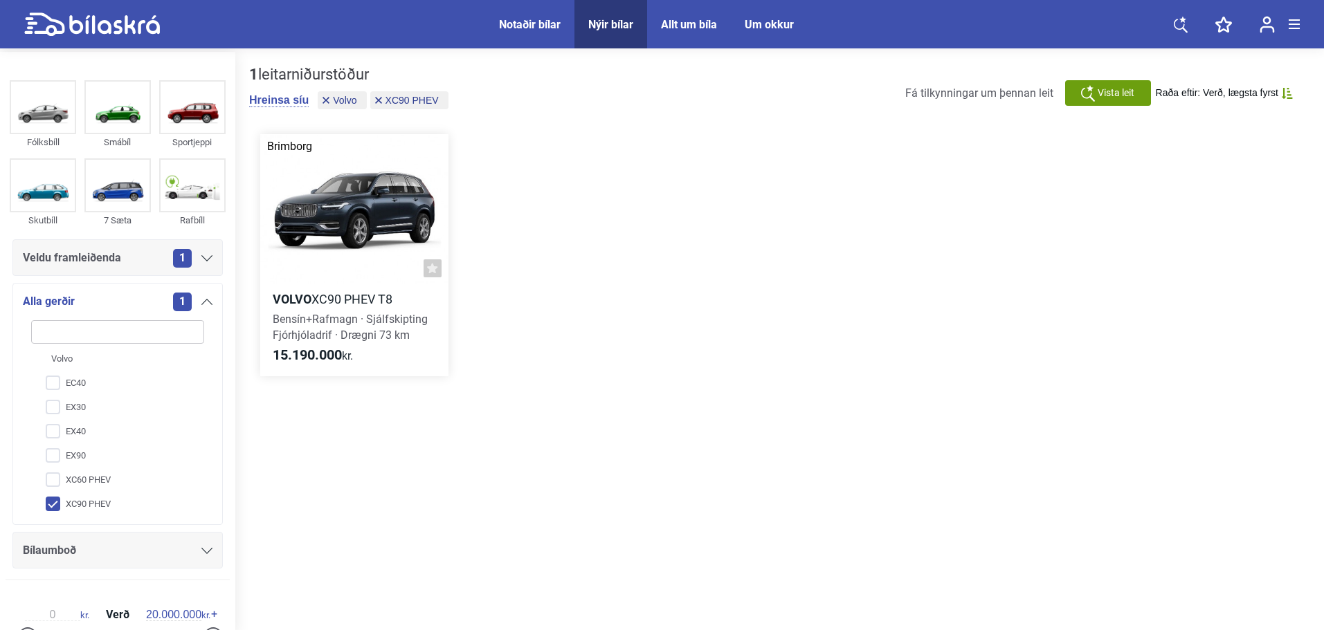
click at [313, 228] on div at bounding box center [354, 209] width 188 height 150
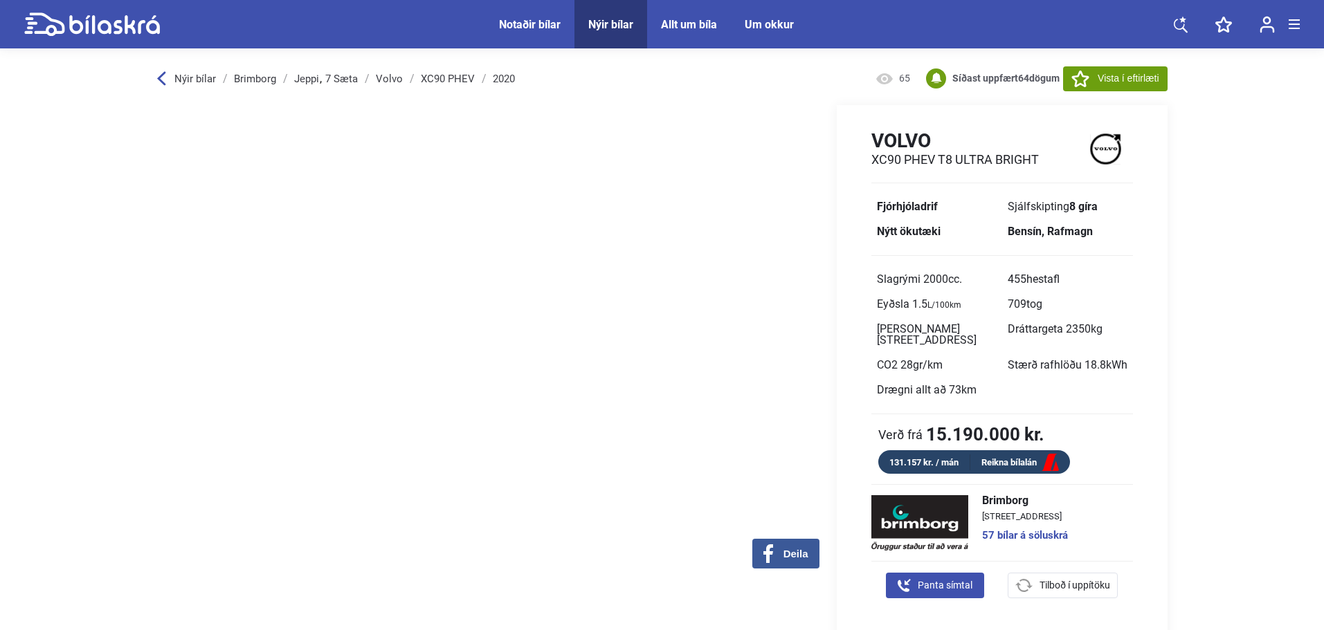
scroll to position [462, 0]
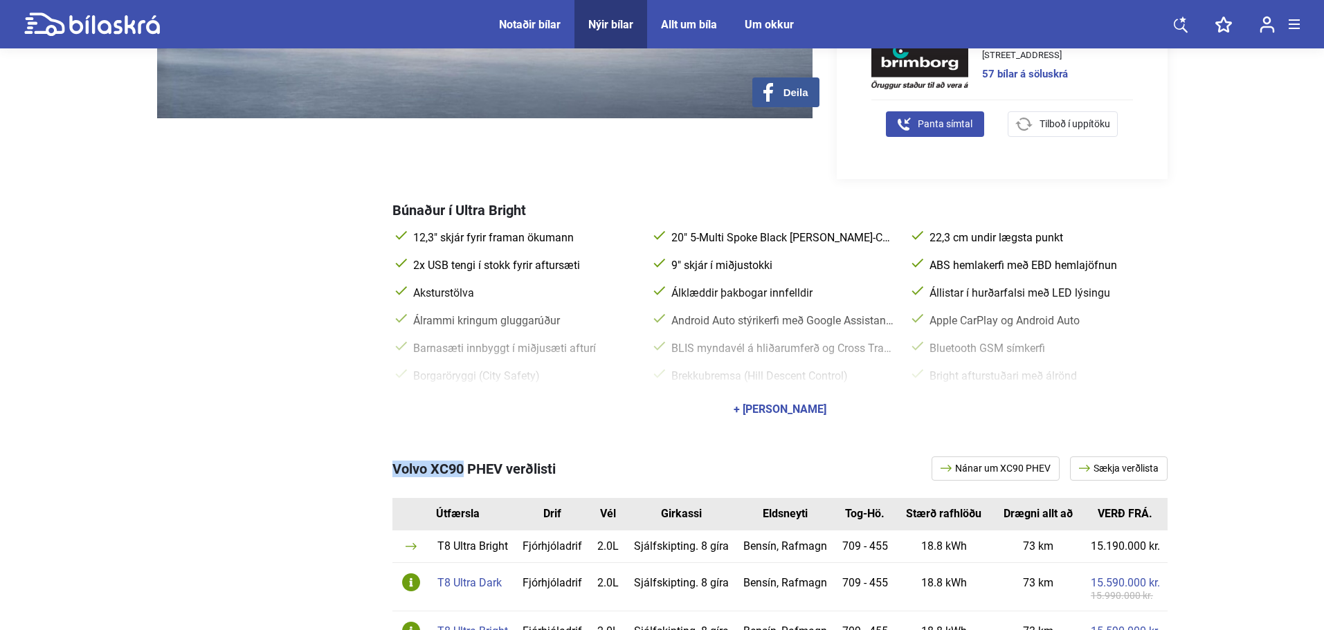
copy span "Volvo XC90"
drag, startPoint x: 383, startPoint y: 464, endPoint x: 463, endPoint y: 474, distance: 80.9
click at [463, 474] on div "Volvo XC90 PHEV verðlisti Nánar um XC90 PHEV Sækja verðlista Útfærsla Drif Vél …" at bounding box center [662, 582] width 1010 height 307
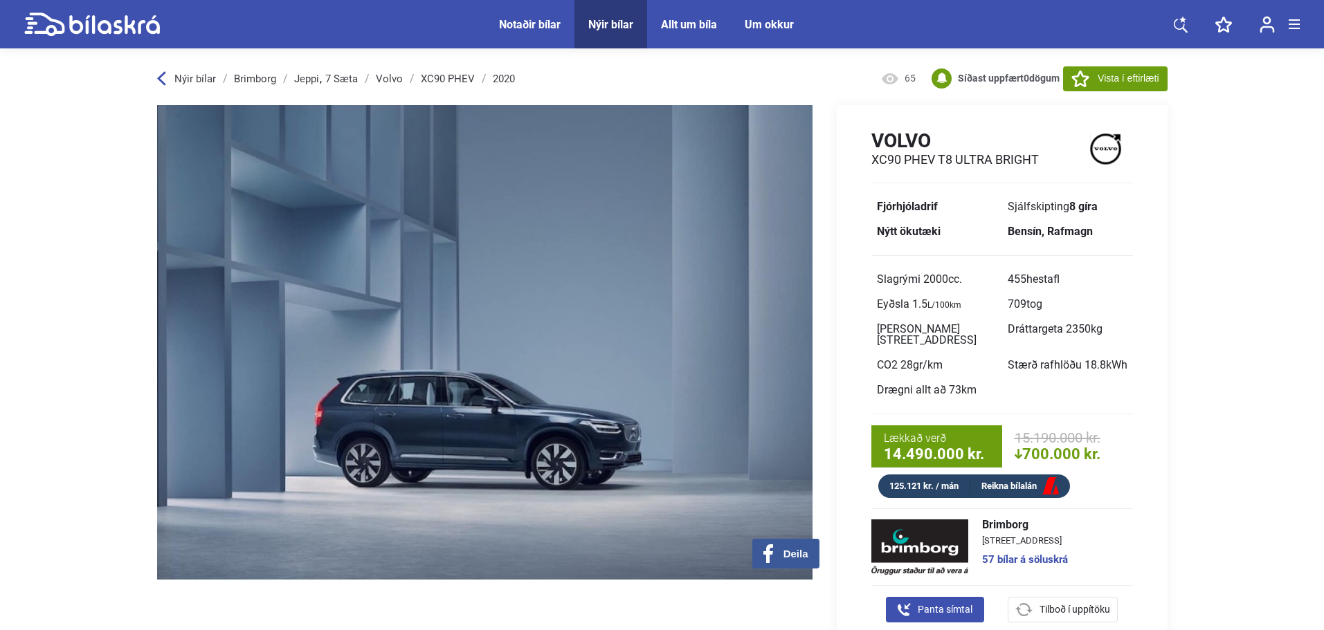
click at [391, 82] on link "Volvo" at bounding box center [389, 78] width 27 height 11
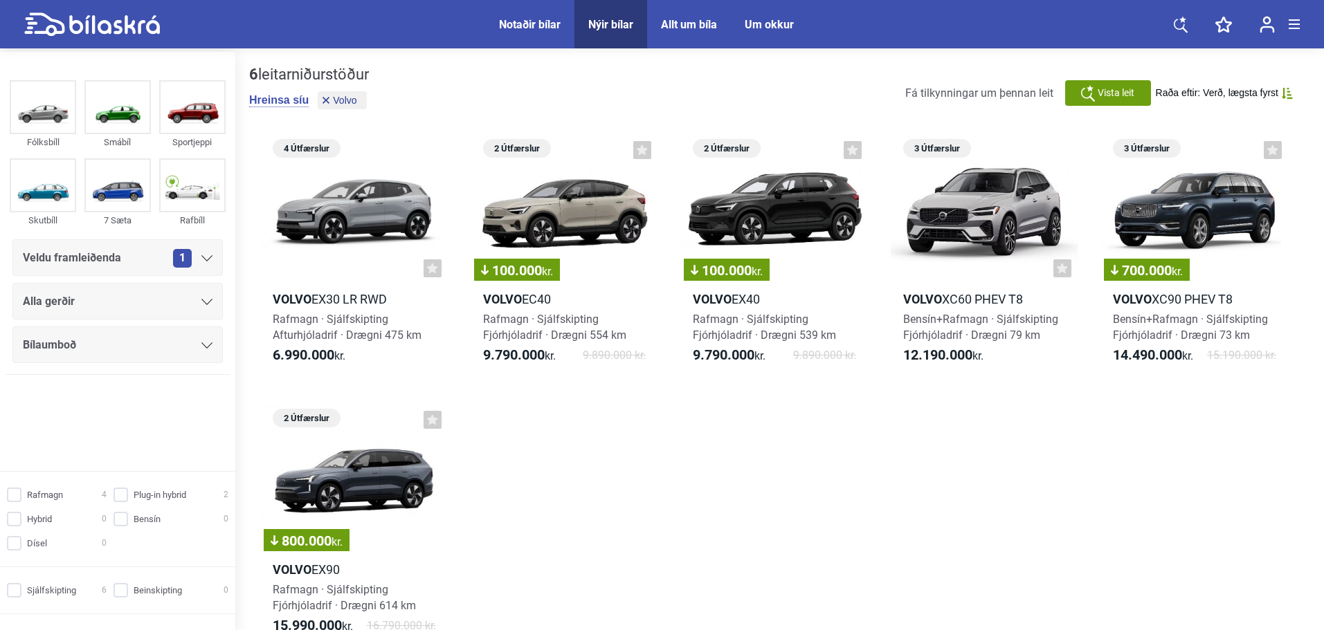
click at [145, 304] on div "Alla gerðir" at bounding box center [118, 301] width 190 height 19
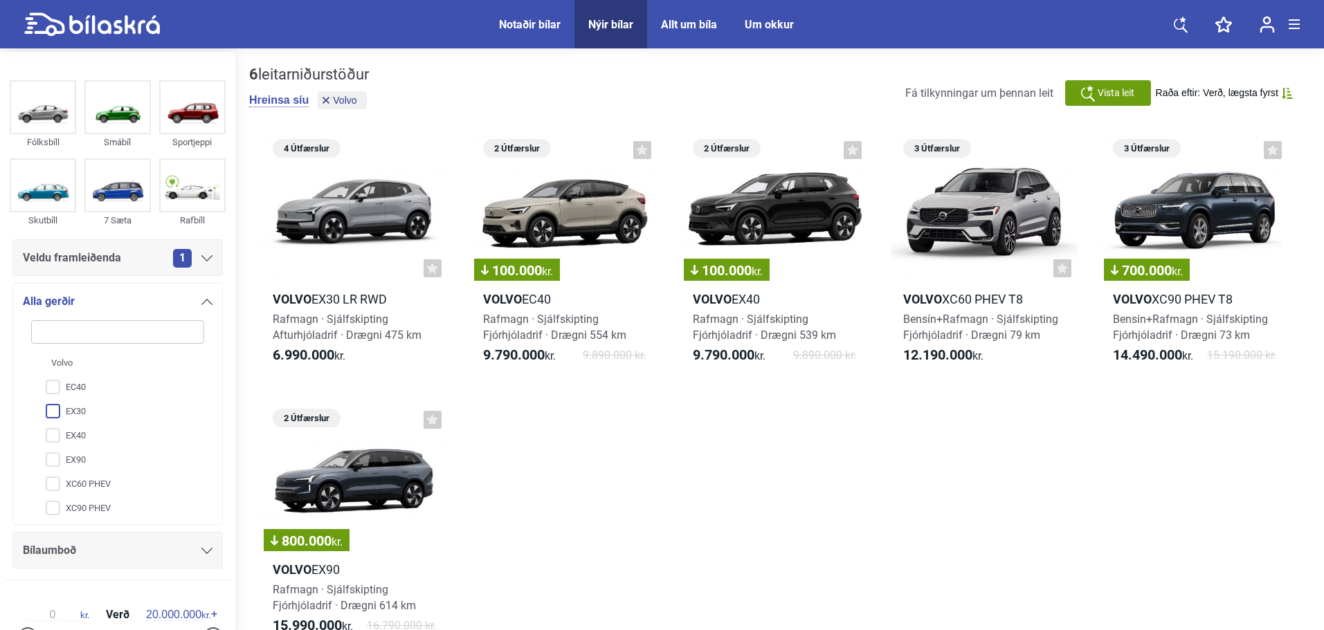
click at [95, 410] on input "EX30" at bounding box center [108, 412] width 174 height 24
checkbox input "true"
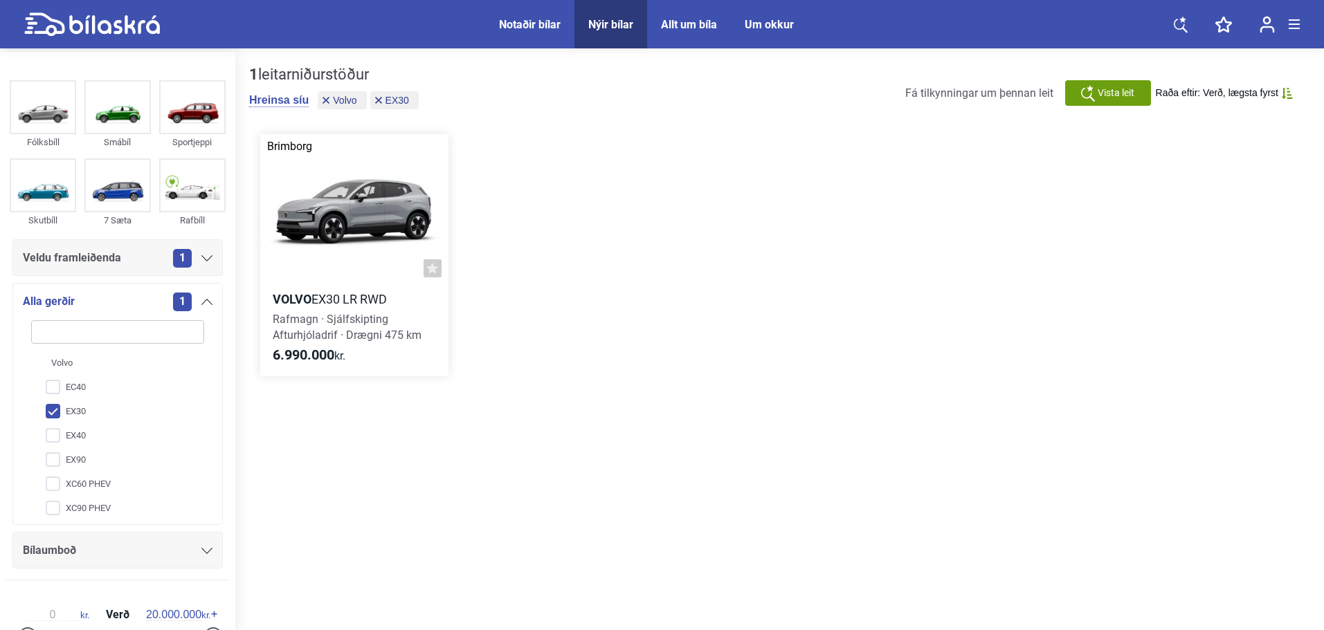
click at [366, 242] on div at bounding box center [354, 209] width 188 height 150
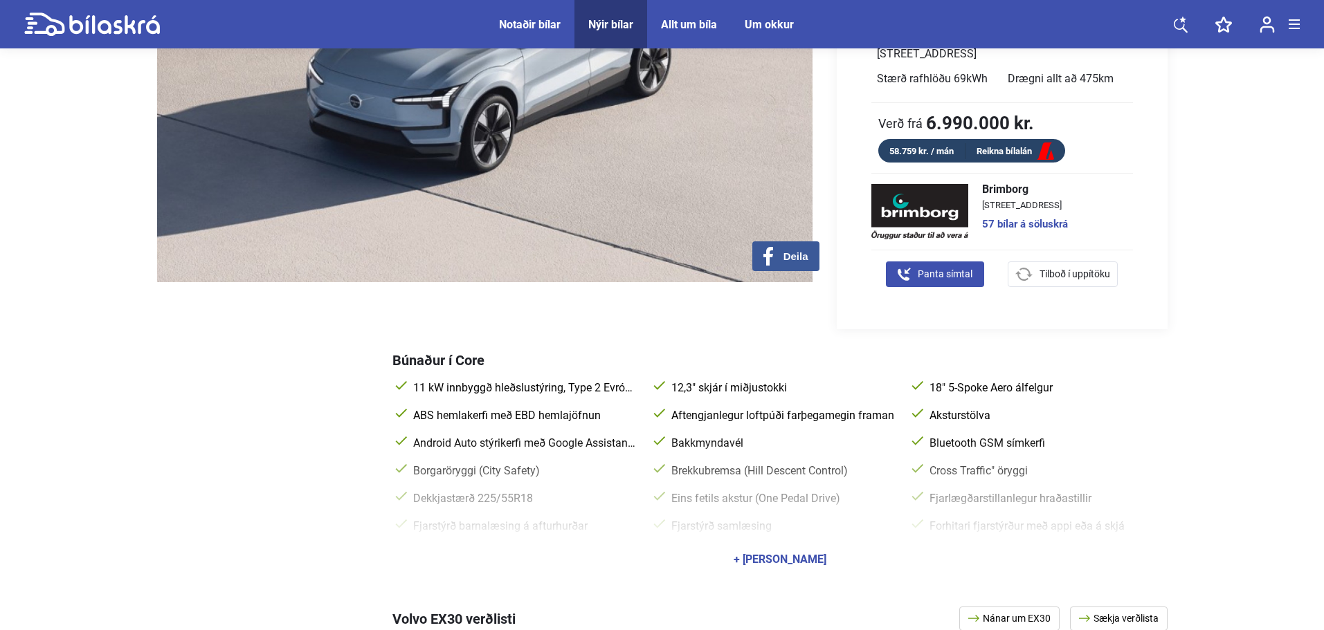
scroll to position [576, 0]
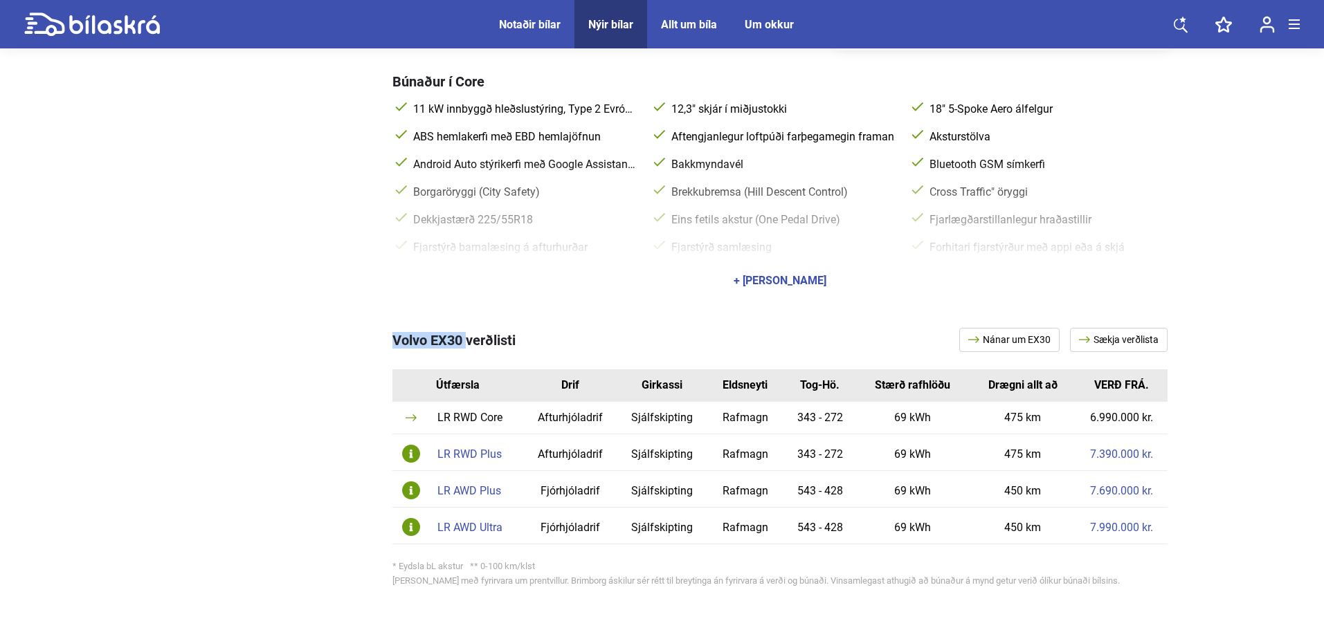
copy span "Volvo EX30"
drag, startPoint x: 383, startPoint y: 321, endPoint x: 466, endPoint y: 325, distance: 83.8
click at [466, 325] on div "Volvo EX30 verðlisti Nánar um EX30 Sækja verðlista Útfærsla Drif Girkassi Eldsn…" at bounding box center [662, 460] width 1010 height 320
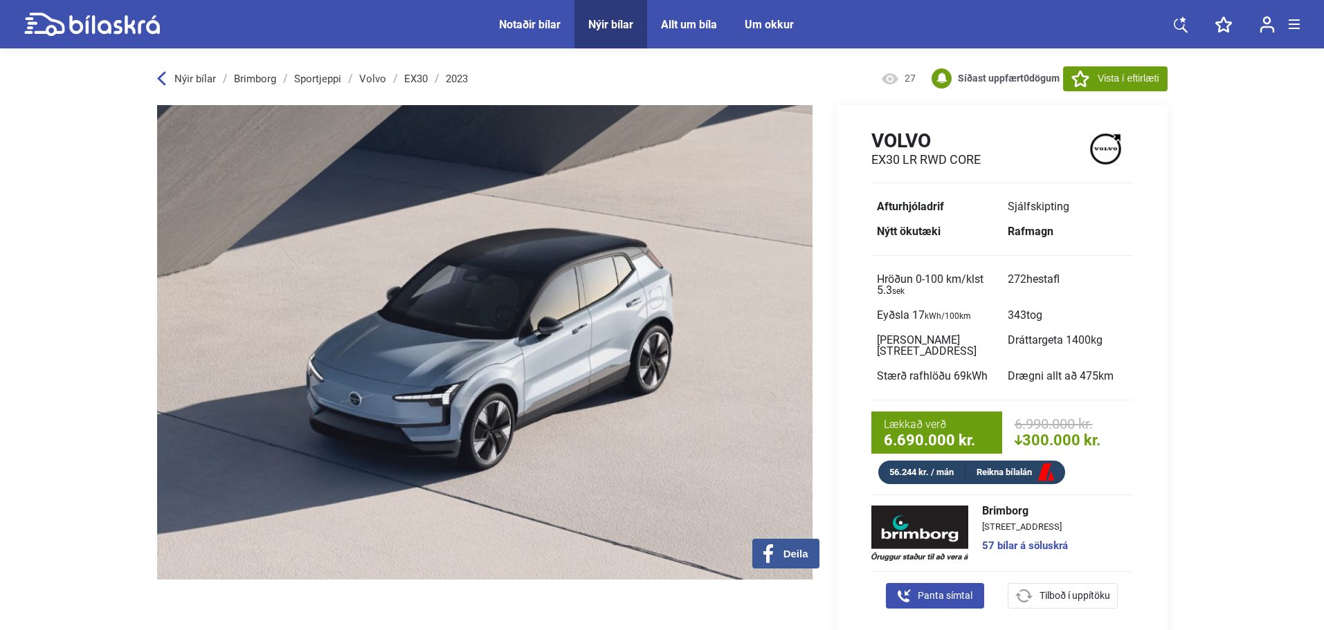
click at [374, 79] on link "Volvo" at bounding box center [372, 78] width 27 height 11
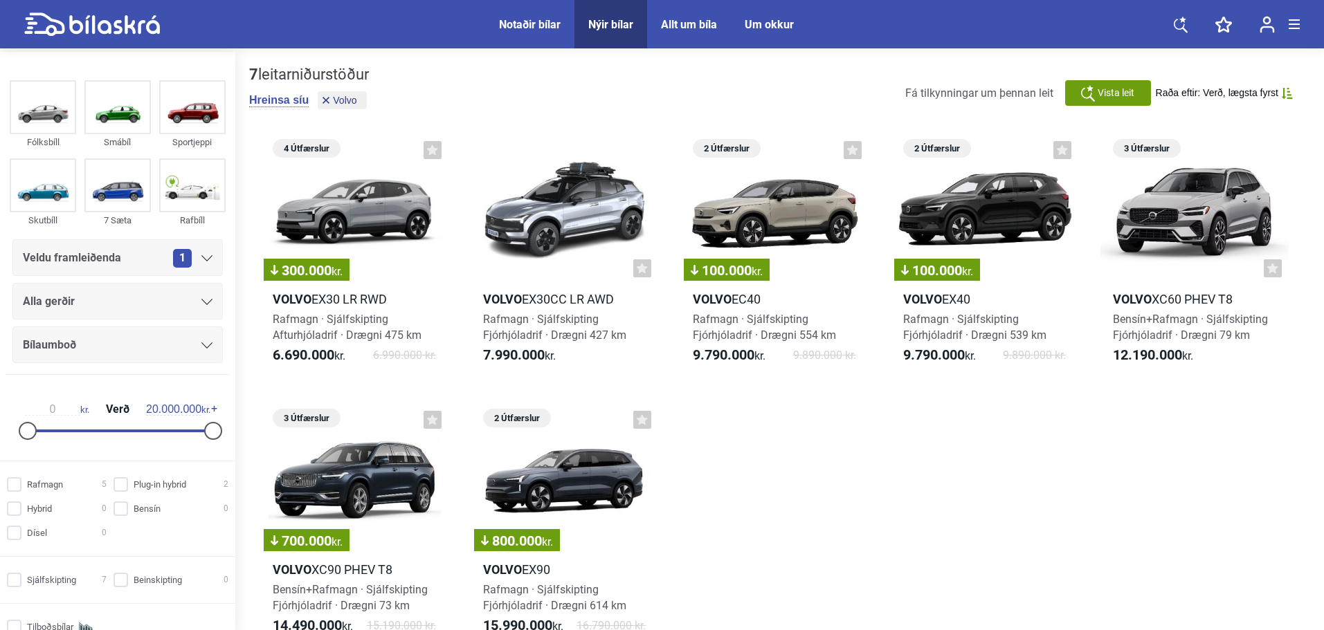
click at [134, 304] on div "Alla gerðir" at bounding box center [118, 301] width 190 height 19
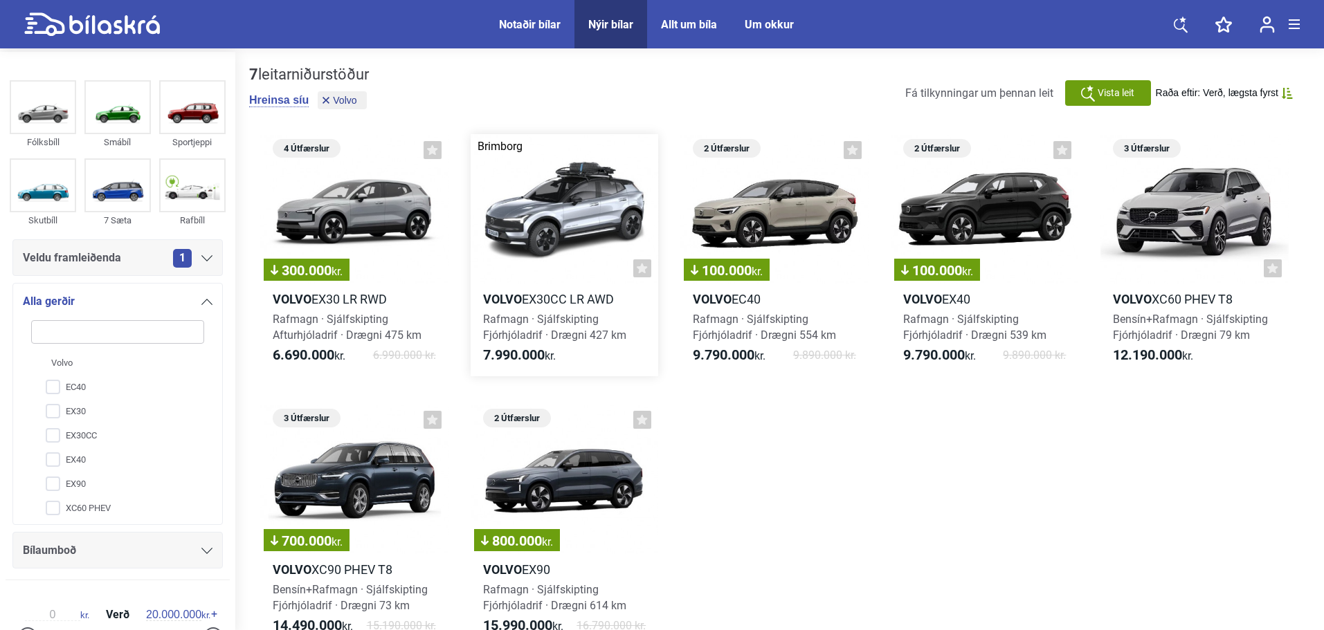
click at [558, 209] on div at bounding box center [565, 209] width 188 height 150
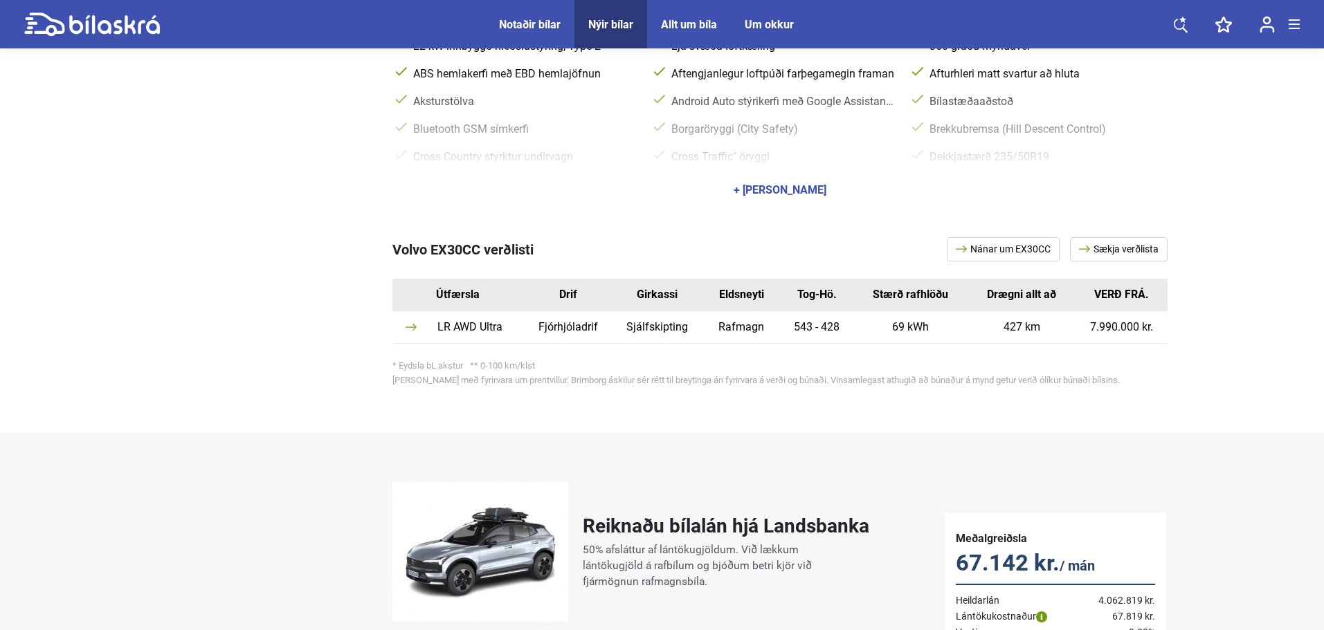
scroll to position [346, 0]
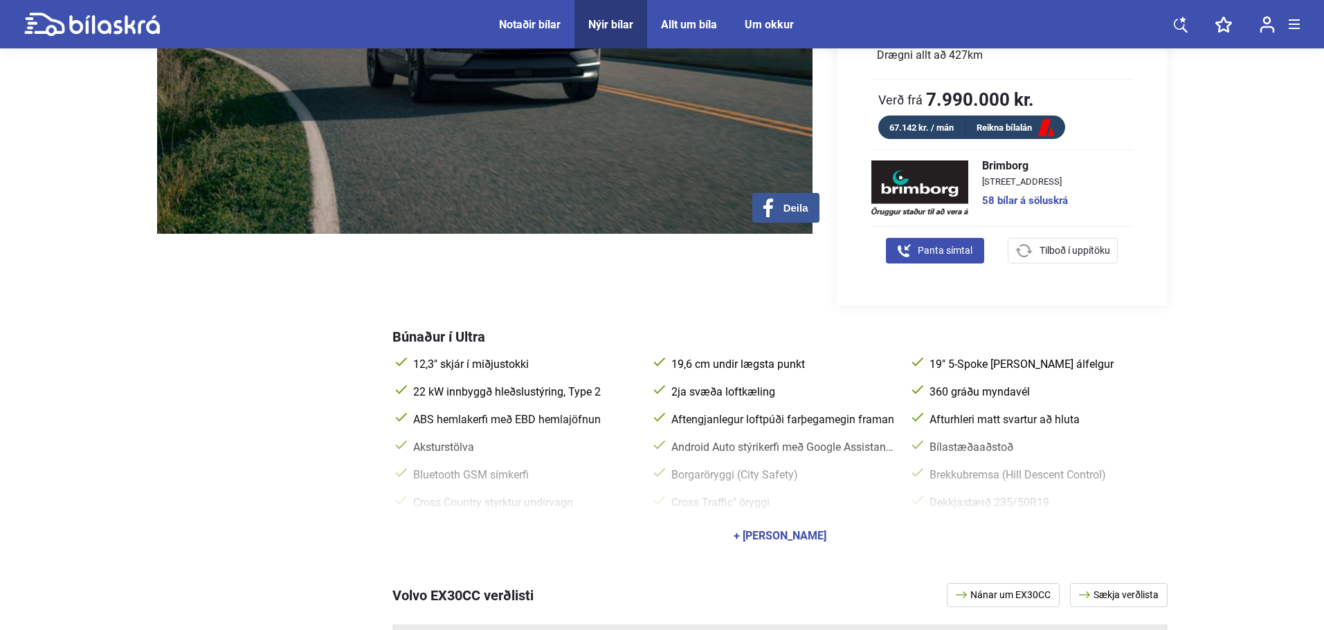
click at [779, 531] on div "+ [PERSON_NAME]" at bounding box center [780, 536] width 93 height 11
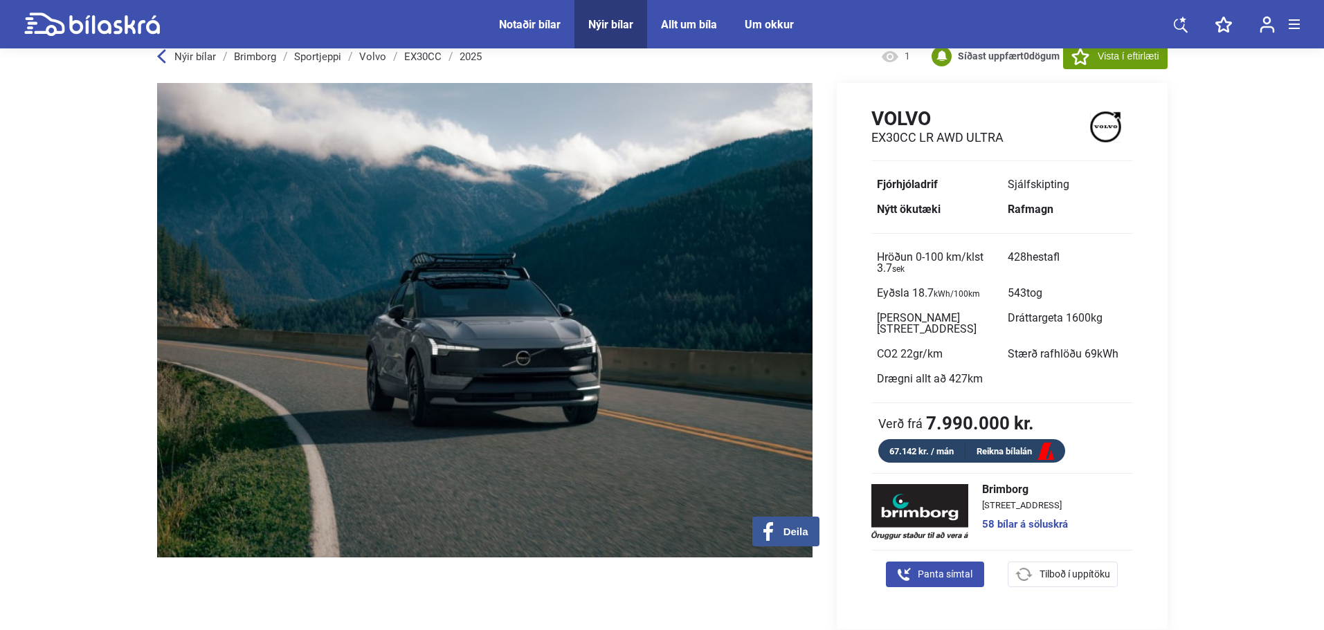
scroll to position [0, 0]
